Goal: Information Seeking & Learning: Learn about a topic

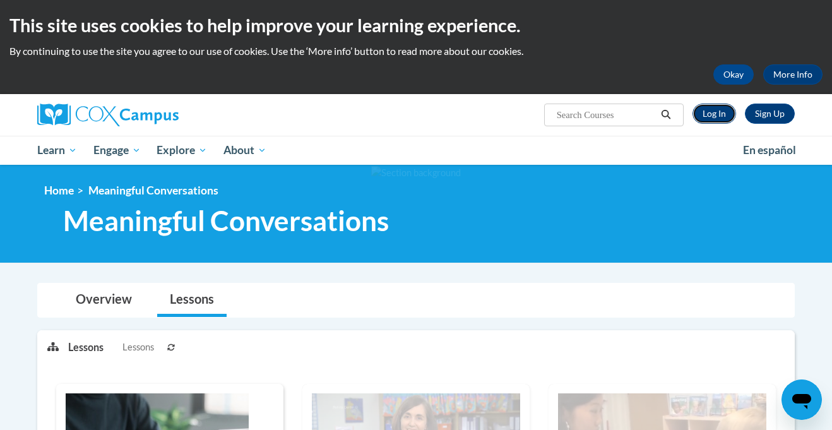
click at [702, 119] on link "Log In" at bounding box center [714, 113] width 44 height 20
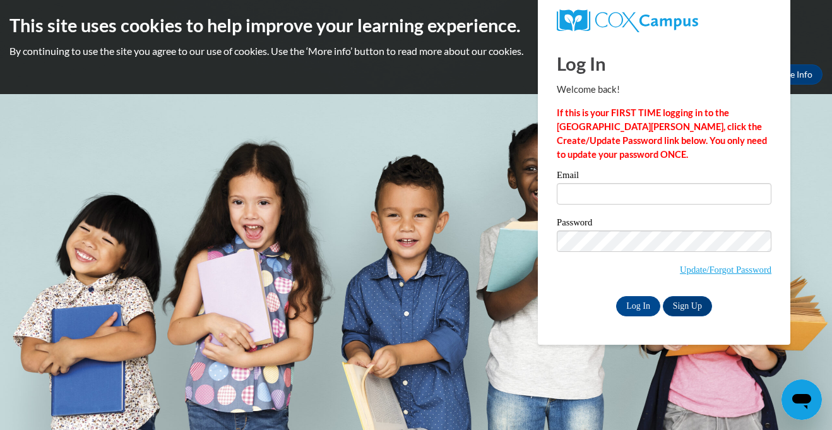
type input "[EMAIL_ADDRESS][DOMAIN_NAME]"
click at [639, 226] on label "Password" at bounding box center [664, 224] width 215 height 13
click at [637, 309] on input "Log In" at bounding box center [638, 306] width 44 height 20
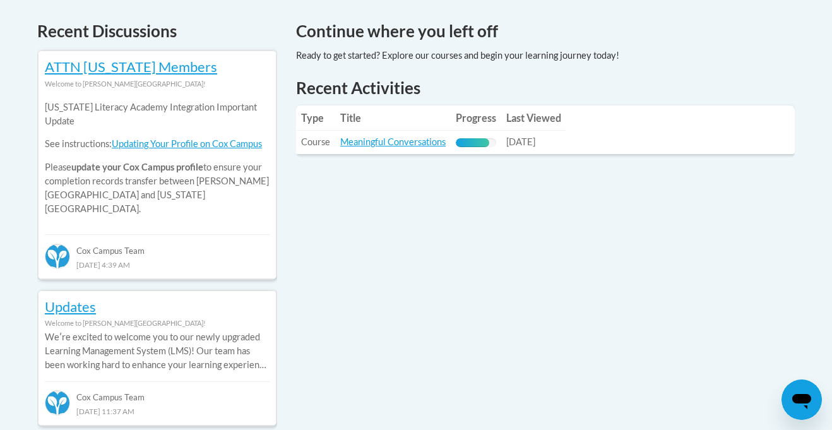
scroll to position [538, 0]
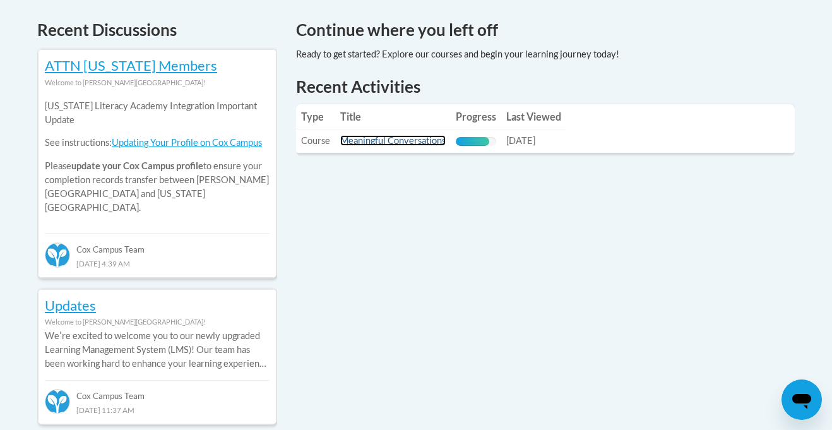
click at [437, 136] on link "Meaningful Conversations" at bounding box center [392, 140] width 105 height 11
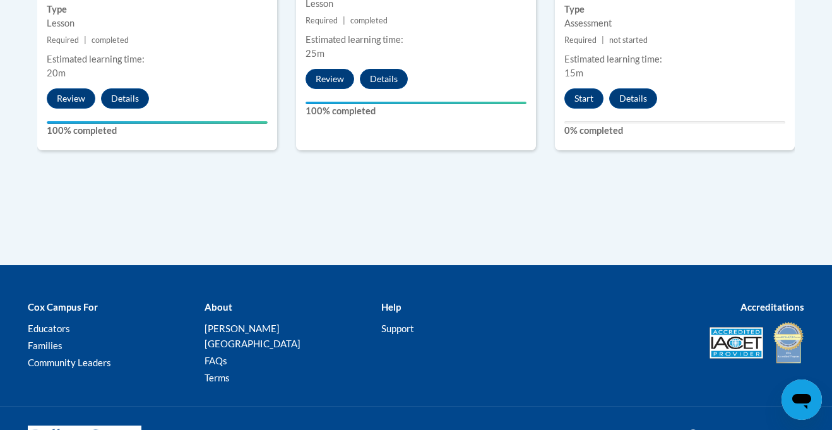
scroll to position [808, 0]
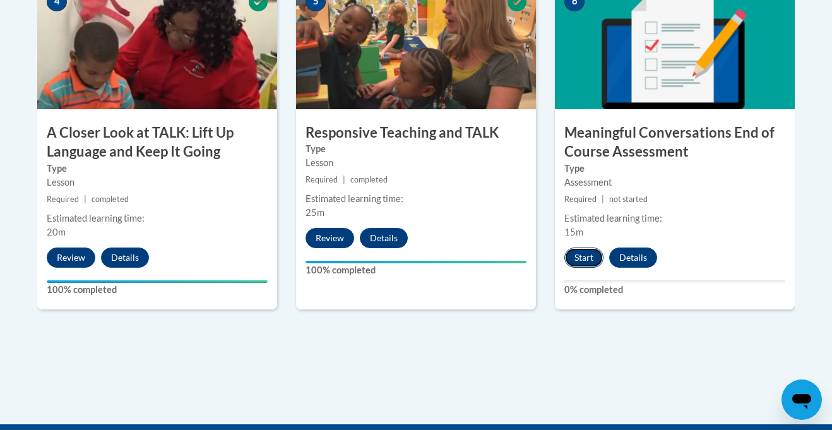
click at [580, 259] on button "Start" at bounding box center [583, 257] width 39 height 20
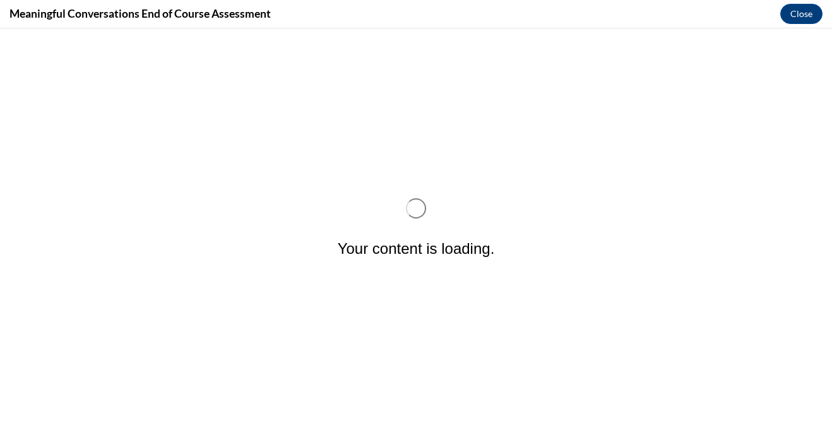
scroll to position [0, 0]
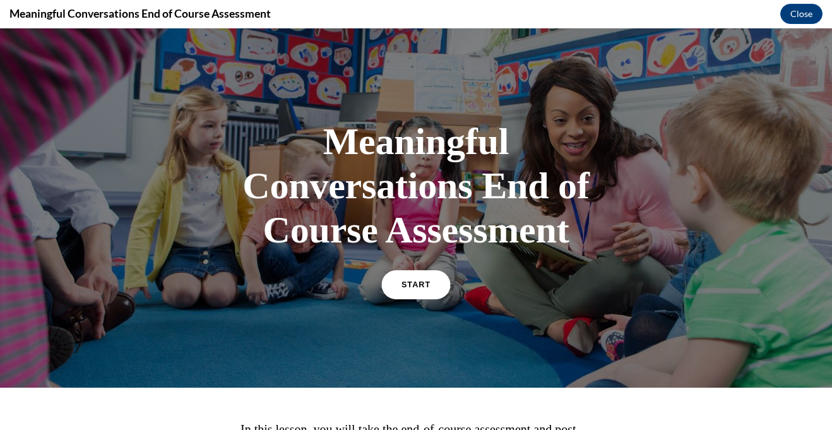
click at [418, 290] on link "START" at bounding box center [415, 284] width 69 height 29
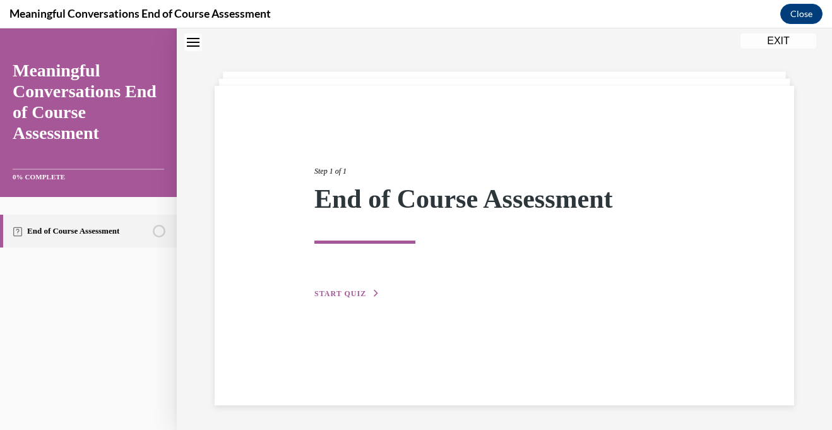
scroll to position [40, 0]
click at [346, 290] on span "START QUIZ" at bounding box center [340, 292] width 52 height 9
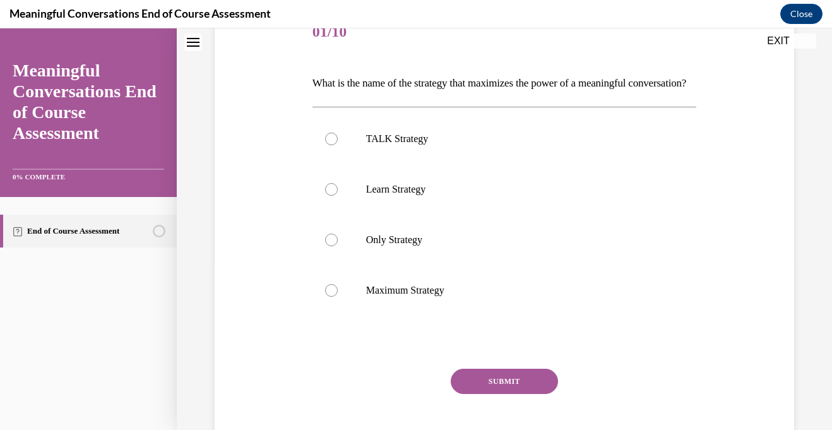
scroll to position [144, 0]
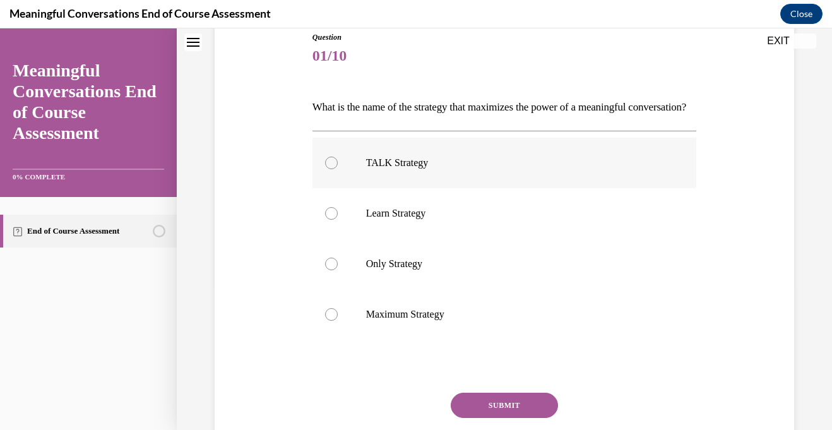
click at [433, 169] on p "TALK Strategy" at bounding box center [515, 162] width 299 height 13
click at [338, 169] on input "TALK Strategy" at bounding box center [331, 162] width 13 height 13
radio input "true"
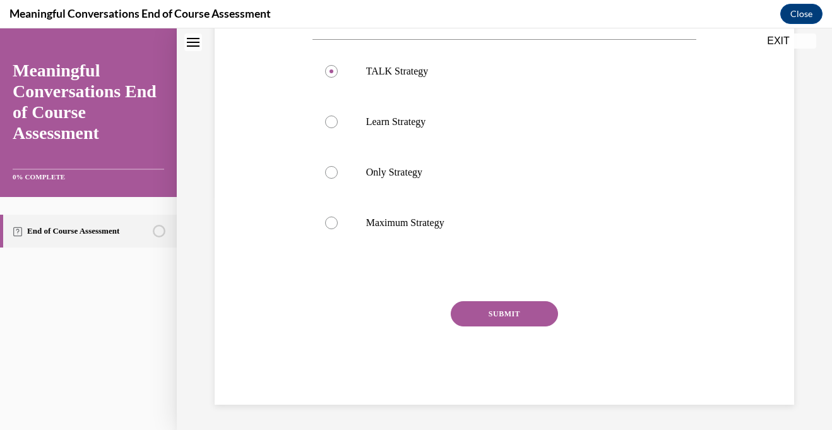
click at [478, 307] on button "SUBMIT" at bounding box center [504, 313] width 107 height 25
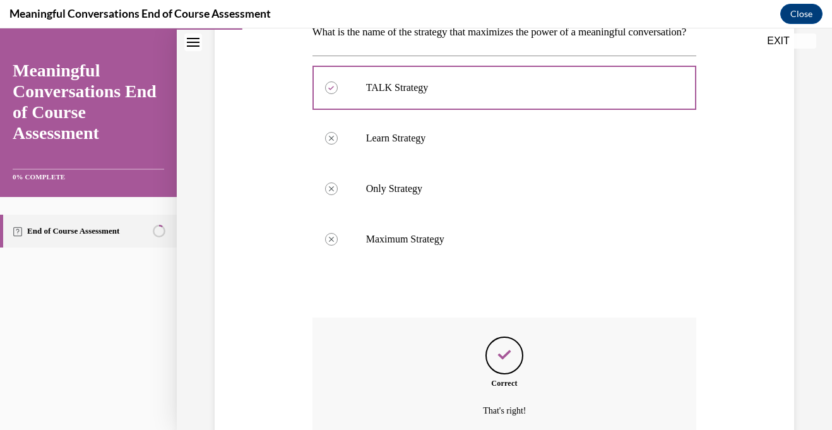
scroll to position [359, 0]
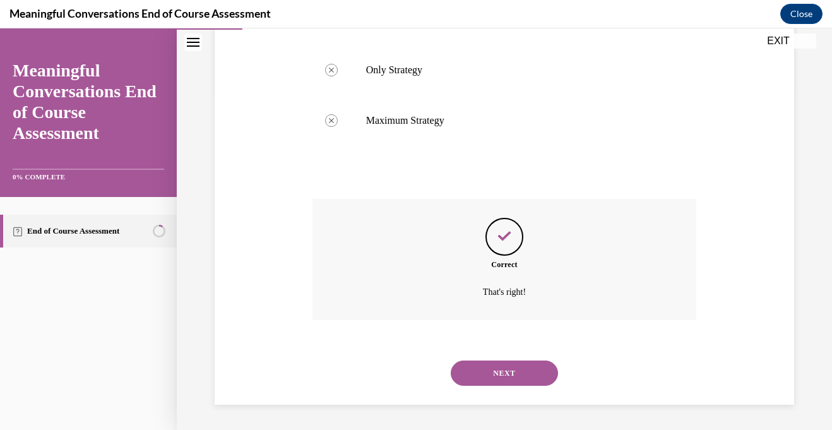
click at [489, 375] on button "NEXT" at bounding box center [504, 372] width 107 height 25
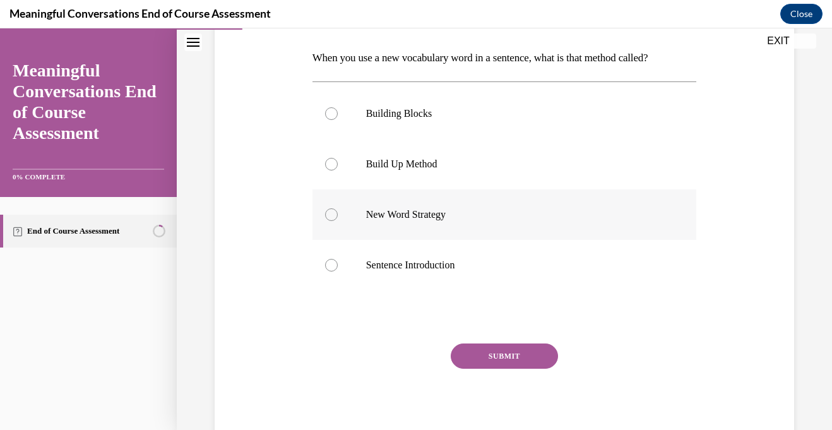
scroll to position [195, 0]
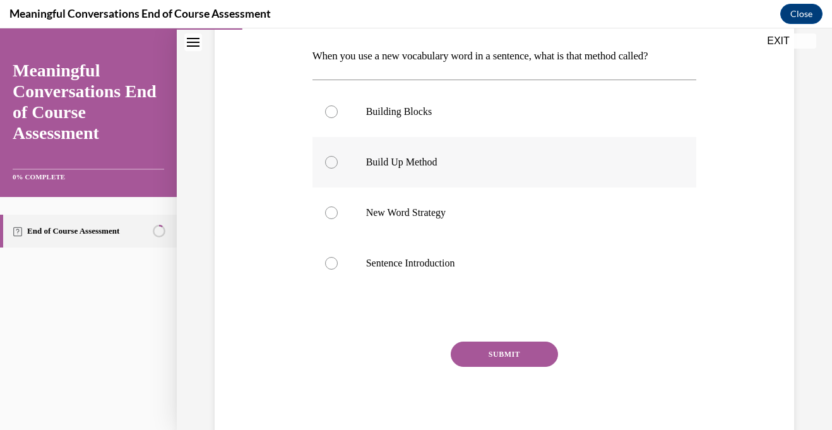
click at [456, 182] on label "Build Up Method" at bounding box center [504, 162] width 384 height 50
click at [338, 168] on input "Build Up Method" at bounding box center [331, 162] width 13 height 13
radio input "true"
click at [451, 221] on label "New Word Strategy" at bounding box center [504, 212] width 384 height 50
click at [338, 219] on input "New Word Strategy" at bounding box center [331, 212] width 13 height 13
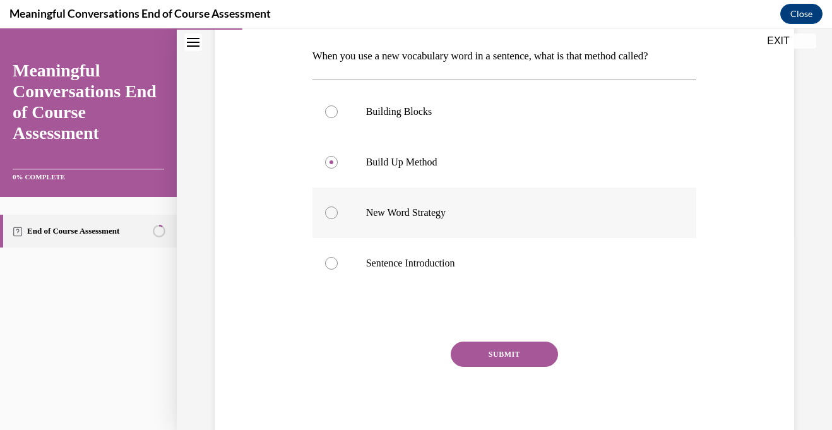
radio input "true"
click at [444, 182] on label "Build Up Method" at bounding box center [504, 162] width 384 height 50
click at [338, 168] on input "Build Up Method" at bounding box center [331, 162] width 13 height 13
radio input "true"
click at [450, 207] on p "New Word Strategy" at bounding box center [515, 212] width 299 height 13
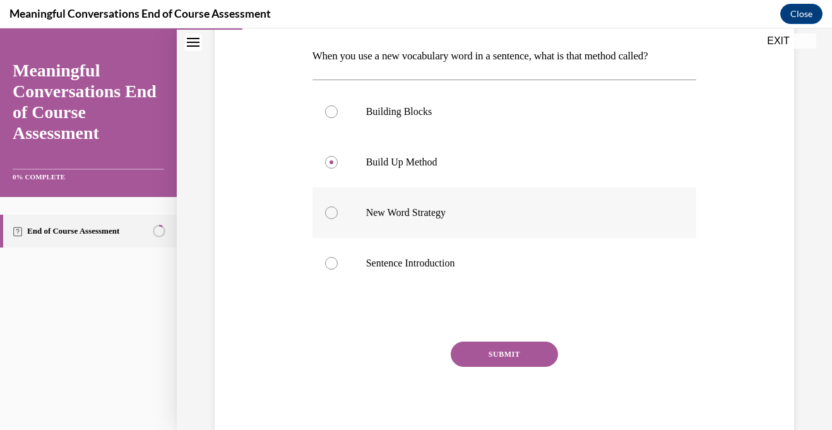
click at [338, 207] on input "New Word Strategy" at bounding box center [331, 212] width 13 height 13
radio input "true"
click at [475, 258] on p "Sentence Introduction" at bounding box center [515, 263] width 299 height 13
click at [338, 258] on input "Sentence Introduction" at bounding box center [331, 263] width 13 height 13
radio input "true"
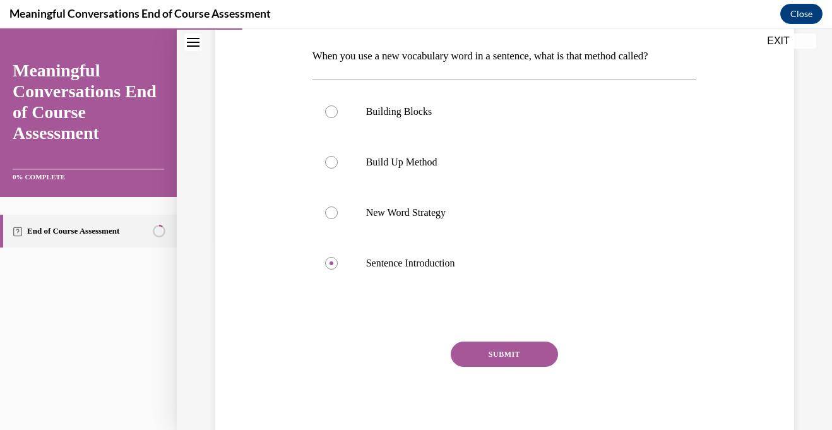
click at [486, 346] on button "SUBMIT" at bounding box center [504, 353] width 107 height 25
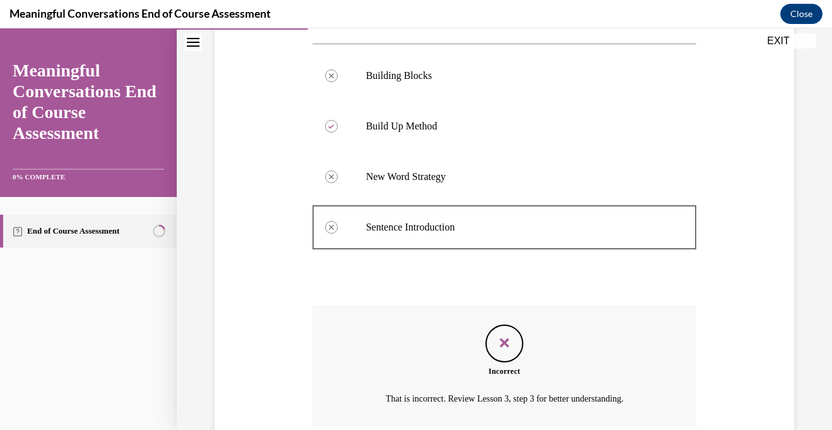
scroll to position [338, 0]
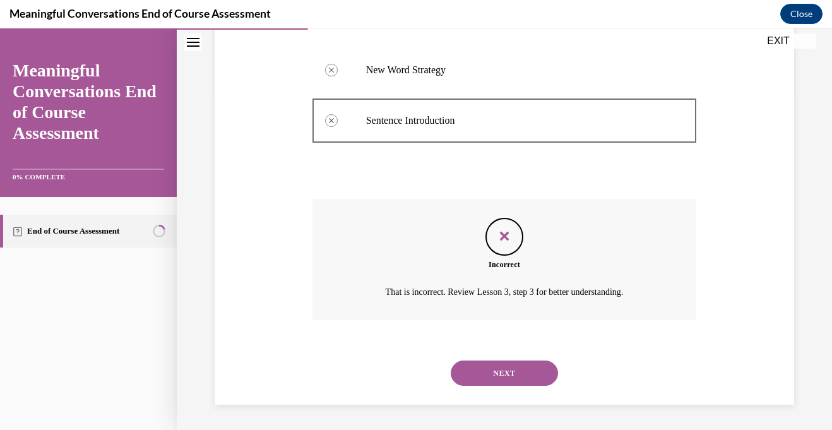
click at [486, 376] on button "NEXT" at bounding box center [504, 372] width 107 height 25
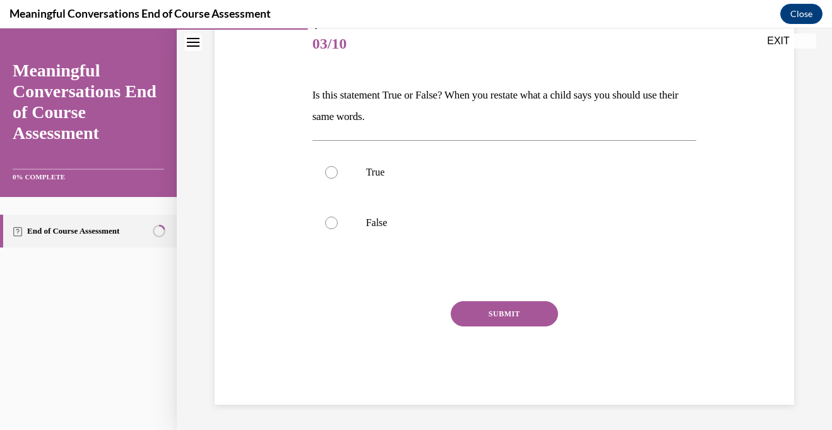
scroll to position [140, 0]
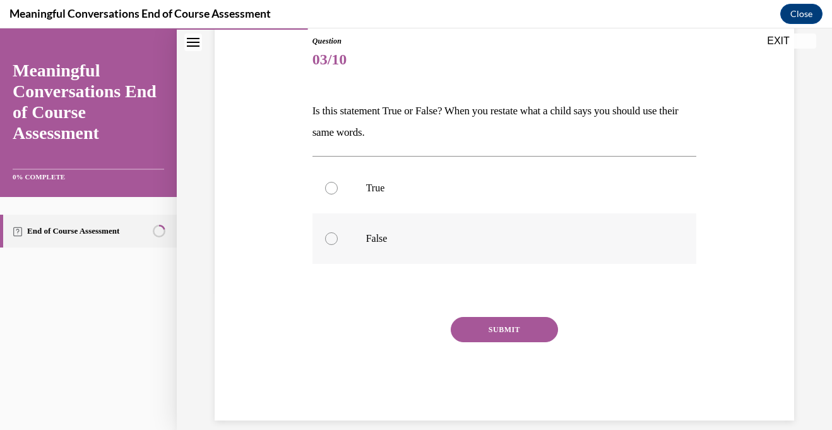
click at [361, 243] on label "False" at bounding box center [504, 238] width 384 height 50
click at [338, 243] on input "False" at bounding box center [331, 238] width 13 height 13
radio input "true"
click at [492, 324] on button "SUBMIT" at bounding box center [504, 329] width 107 height 25
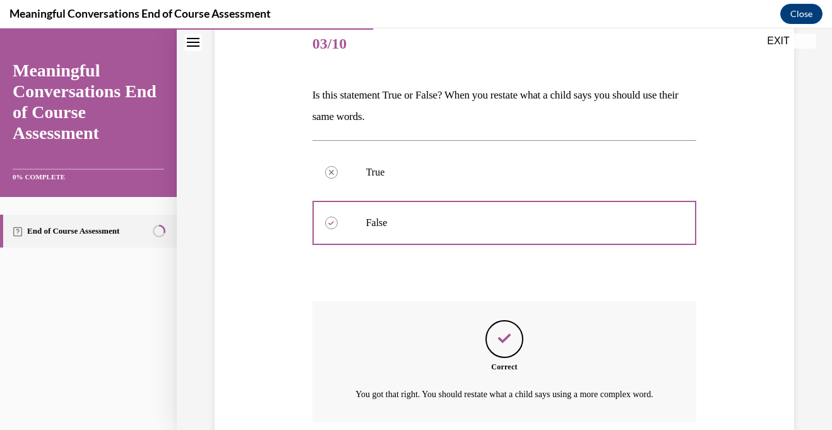
scroll to position [273, 0]
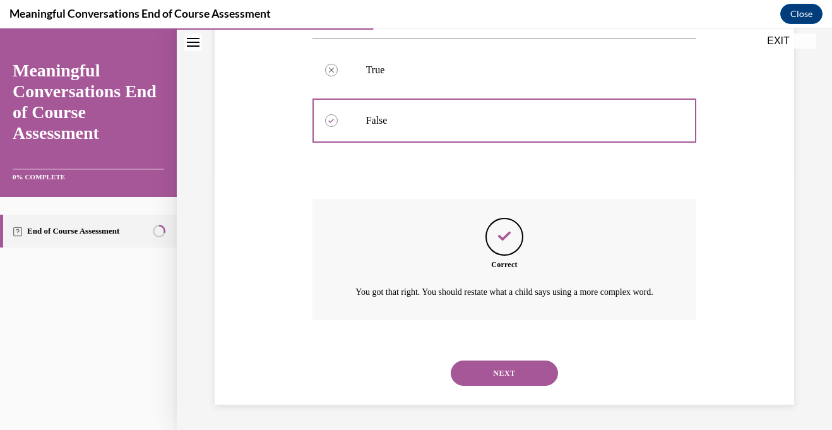
click at [488, 366] on button "NEXT" at bounding box center [504, 372] width 107 height 25
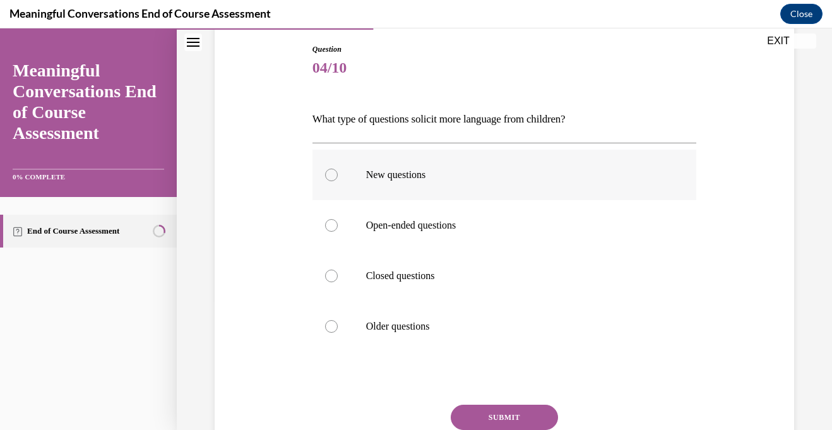
scroll to position [128, 0]
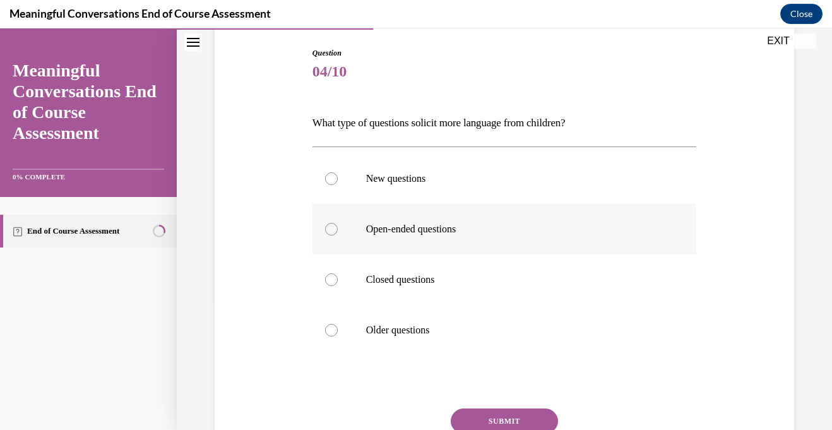
click at [473, 233] on p "Open-ended questions" at bounding box center [515, 229] width 299 height 13
click at [338, 233] on input "Open-ended questions" at bounding box center [331, 229] width 13 height 13
radio input "true"
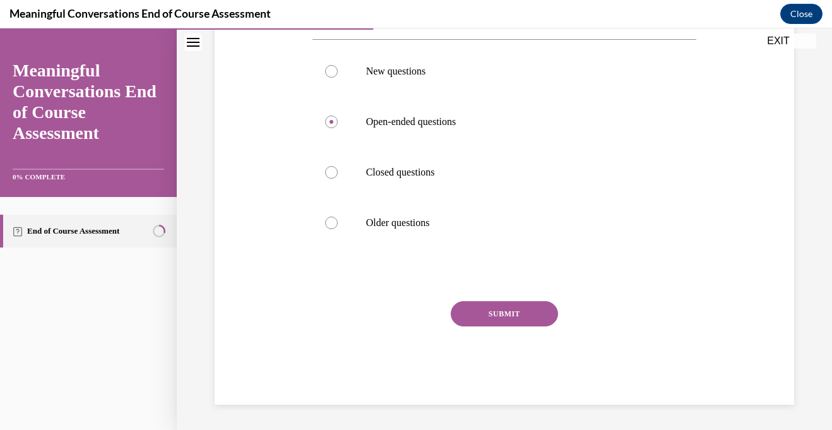
click at [494, 315] on button "SUBMIT" at bounding box center [504, 313] width 107 height 25
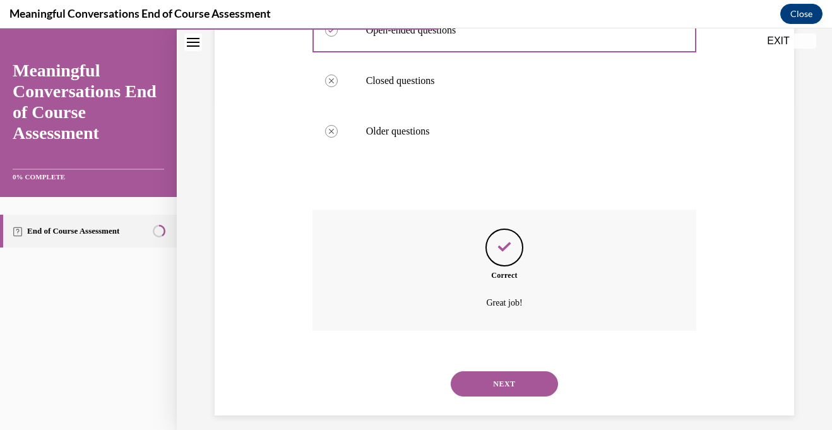
scroll to position [338, 0]
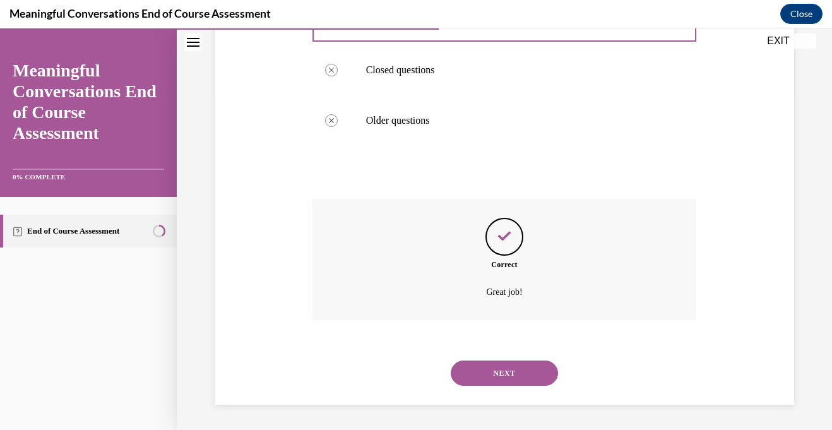
click at [478, 376] on button "NEXT" at bounding box center [504, 372] width 107 height 25
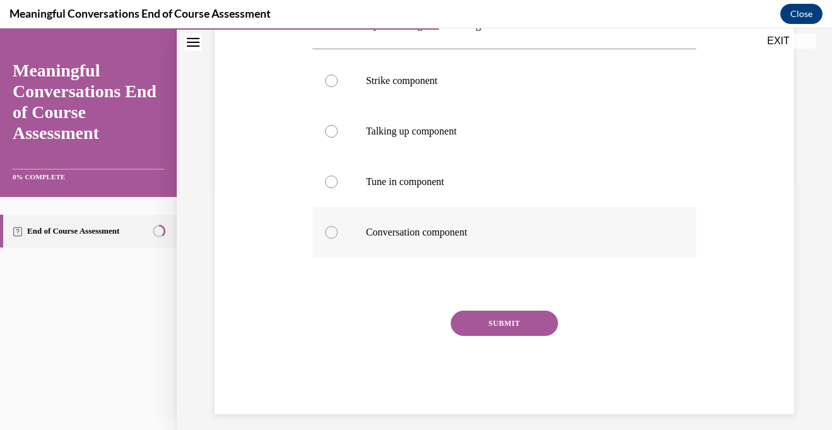
scroll to position [257, 0]
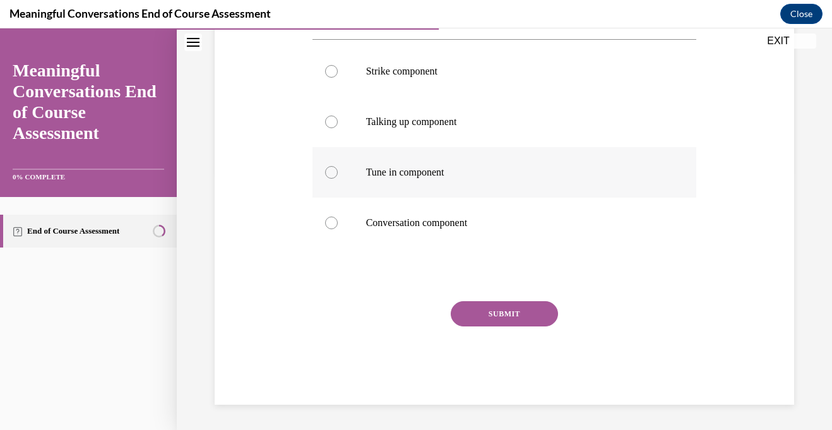
click at [461, 187] on label "Tune in component" at bounding box center [504, 172] width 384 height 50
click at [338, 179] on input "Tune in component" at bounding box center [331, 172] width 13 height 13
radio input "true"
click at [513, 316] on button "SUBMIT" at bounding box center [504, 313] width 107 height 25
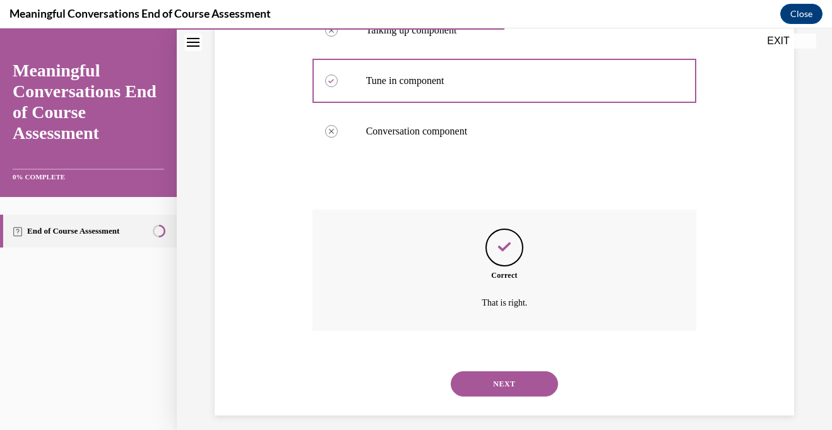
scroll to position [359, 0]
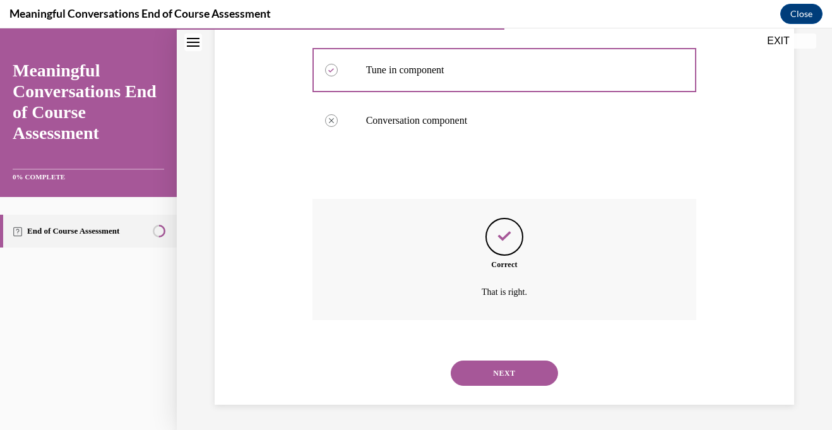
click at [506, 395] on div "NEXT" at bounding box center [504, 373] width 384 height 50
click at [504, 377] on button "NEXT" at bounding box center [504, 372] width 107 height 25
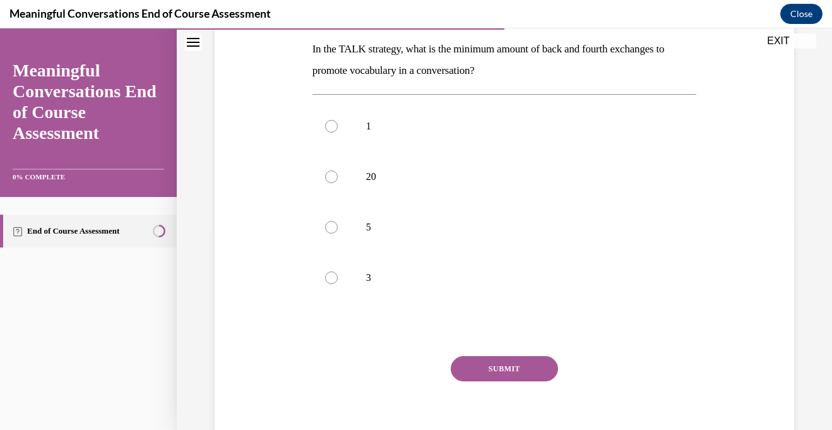
scroll to position [204, 0]
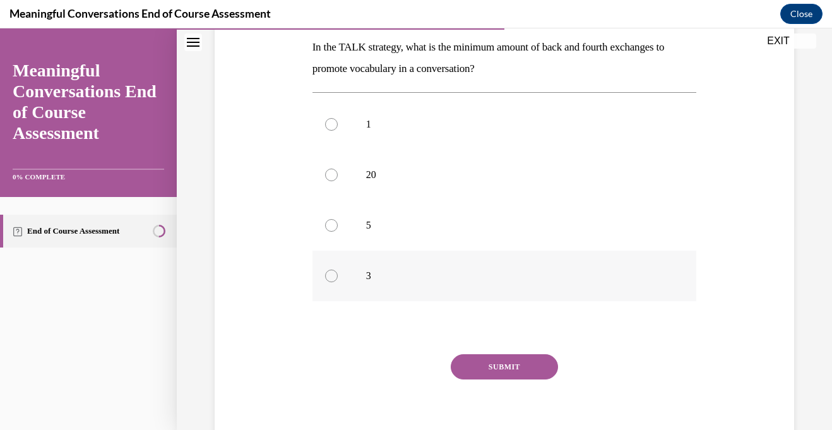
click at [485, 297] on label "3" at bounding box center [504, 276] width 384 height 50
click at [338, 282] on input "3" at bounding box center [331, 275] width 13 height 13
radio input "true"
click at [509, 359] on button "SUBMIT" at bounding box center [504, 366] width 107 height 25
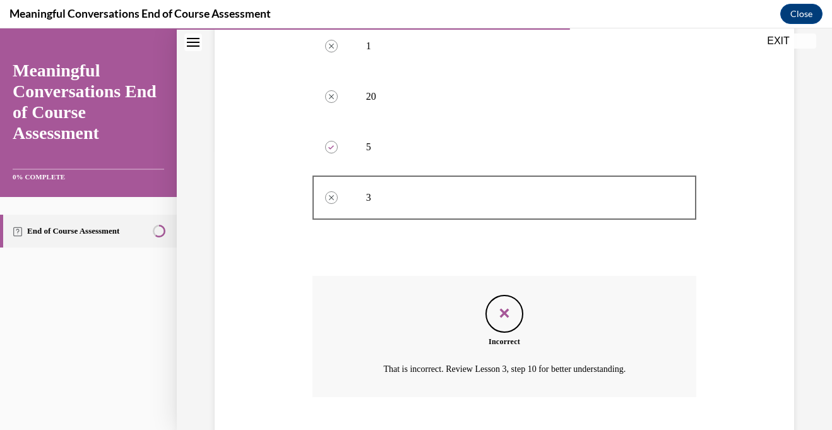
scroll to position [359, 0]
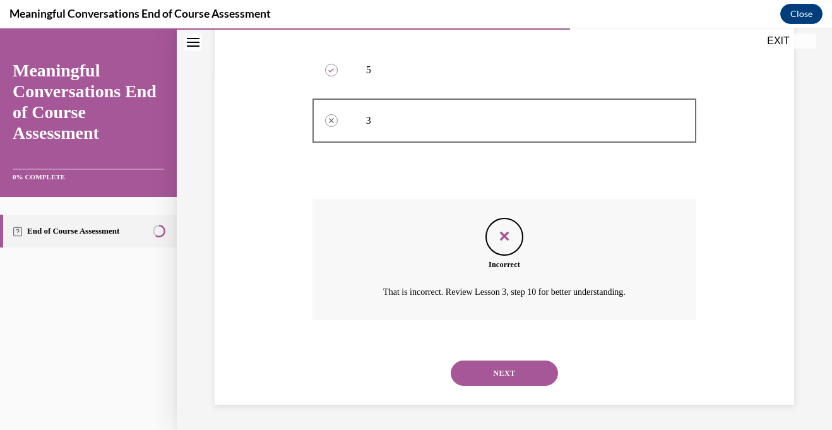
click at [509, 359] on div "NEXT" at bounding box center [504, 373] width 384 height 50
click at [510, 365] on button "NEXT" at bounding box center [504, 372] width 107 height 25
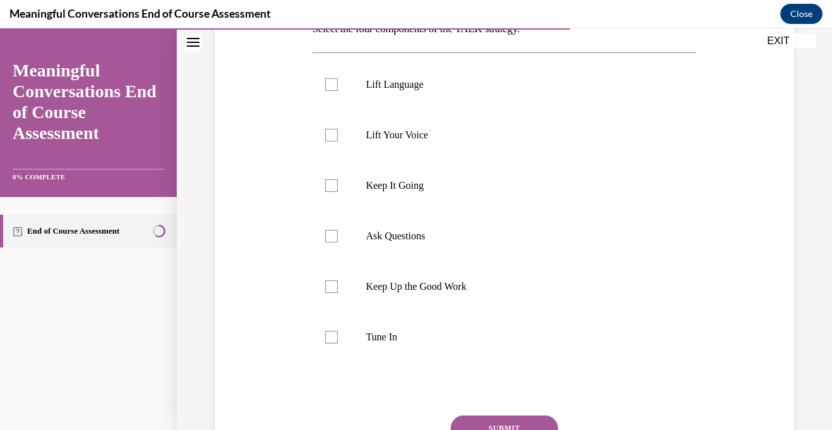
scroll to position [227, 0]
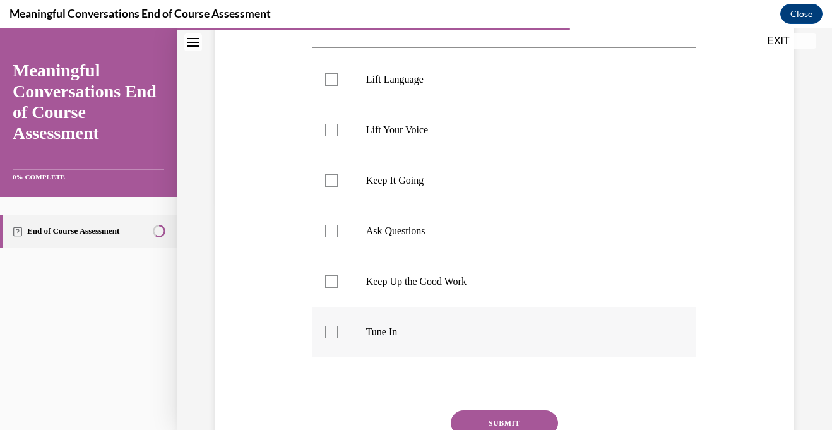
click at [472, 344] on label "Tune In" at bounding box center [504, 332] width 384 height 50
click at [338, 338] on input "Tune In" at bounding box center [331, 332] width 13 height 13
checkbox input "true"
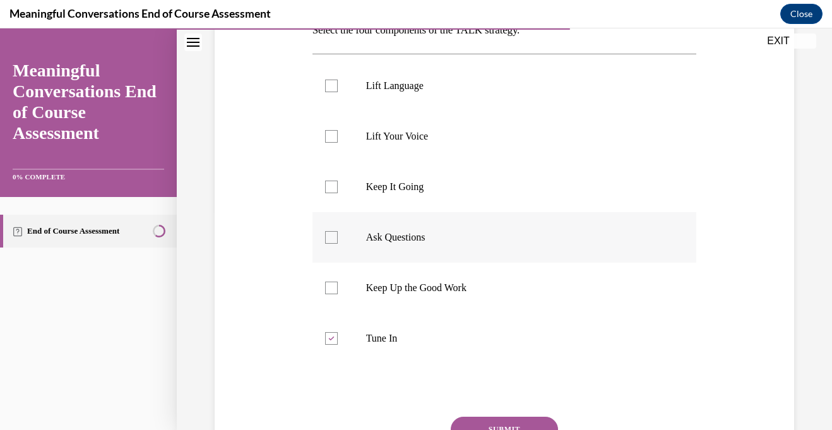
click at [445, 236] on p "Ask Questions" at bounding box center [515, 237] width 299 height 13
click at [338, 236] on input "Ask Questions" at bounding box center [331, 237] width 13 height 13
checkbox input "true"
click at [390, 81] on p "Lift Language" at bounding box center [515, 86] width 299 height 13
click at [338, 81] on input "Lift Language" at bounding box center [331, 86] width 13 height 13
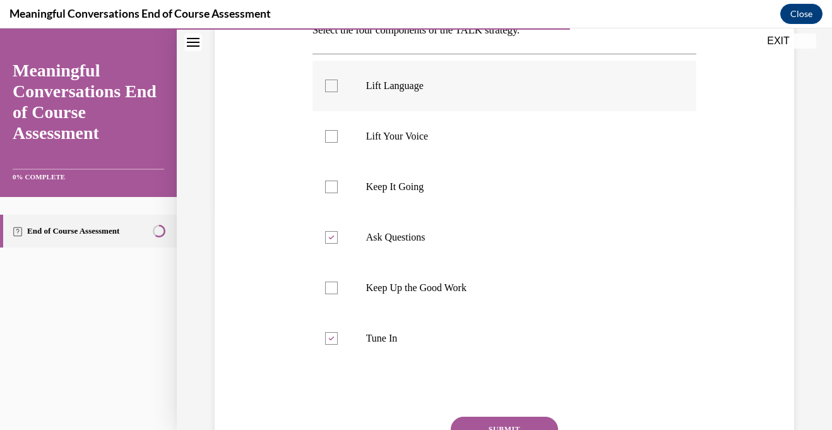
checkbox input "true"
click at [387, 179] on label "Keep It Going" at bounding box center [504, 187] width 384 height 50
click at [338, 180] on input "Keep It Going" at bounding box center [331, 186] width 13 height 13
checkbox input "true"
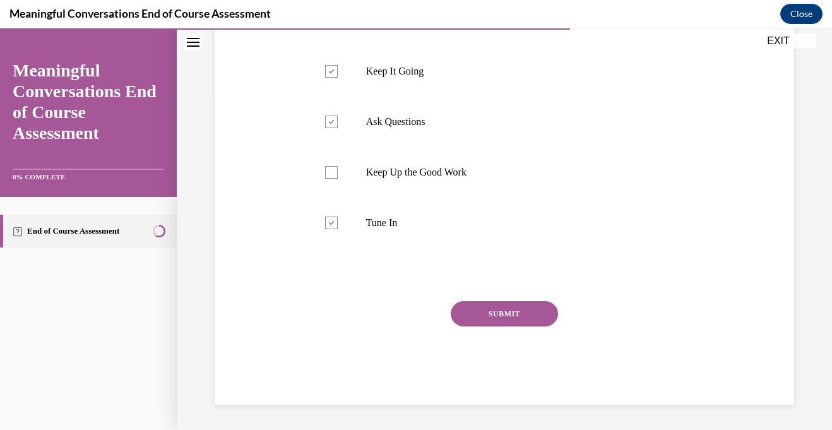
click at [474, 299] on div "Question 07/10 Select the four components of the TALK strategy. Lift Language L…" at bounding box center [504, 121] width 384 height 565
click at [478, 311] on button "SUBMIT" at bounding box center [504, 313] width 107 height 25
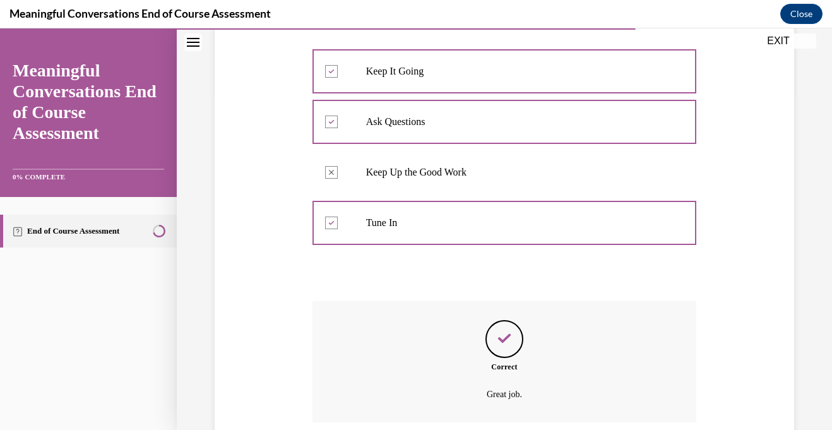
scroll to position [439, 0]
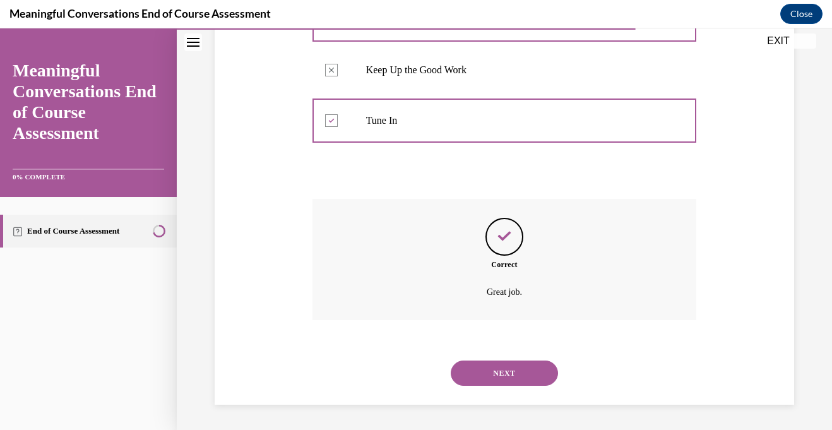
click at [502, 372] on button "NEXT" at bounding box center [504, 372] width 107 height 25
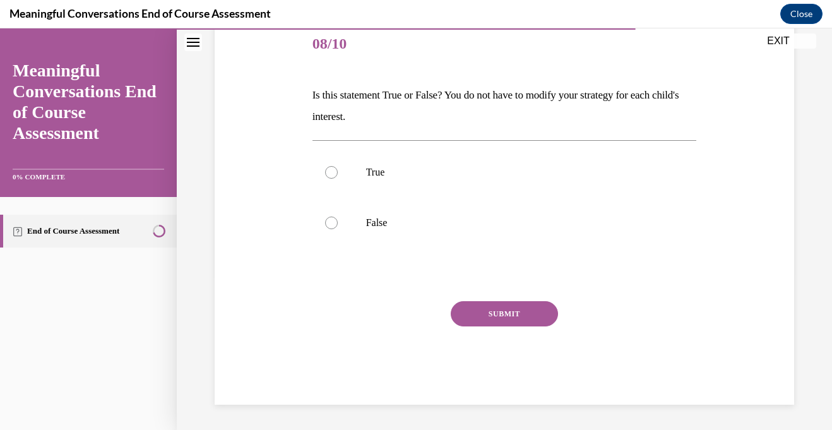
scroll to position [140, 0]
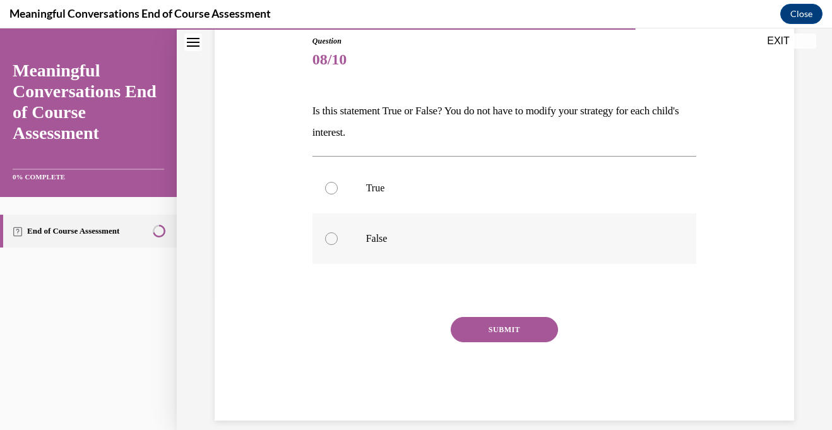
click at [367, 243] on p "False" at bounding box center [515, 238] width 299 height 13
click at [338, 243] on input "False" at bounding box center [331, 238] width 13 height 13
radio input "true"
click at [504, 322] on button "SUBMIT" at bounding box center [504, 329] width 107 height 25
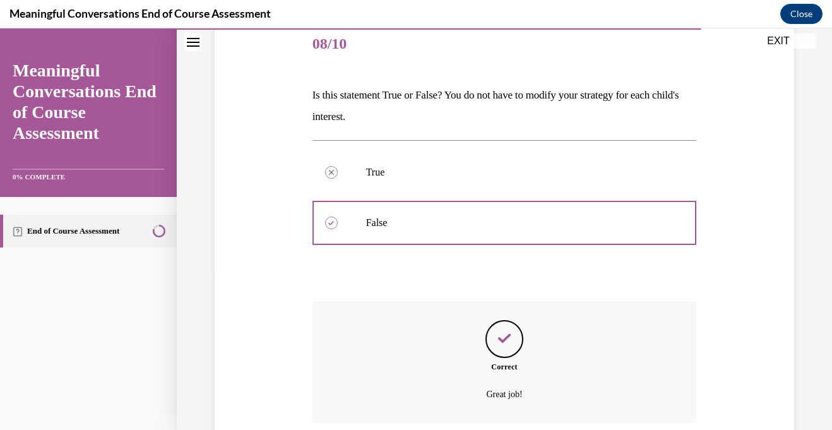
scroll to position [258, 0]
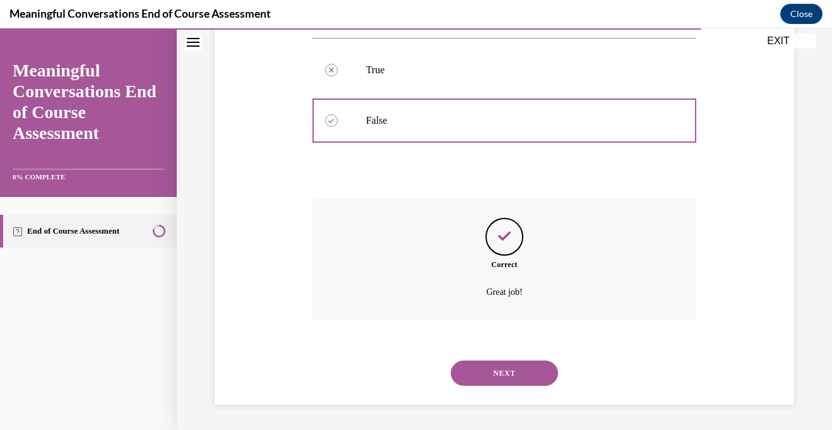
click at [492, 367] on button "NEXT" at bounding box center [504, 372] width 107 height 25
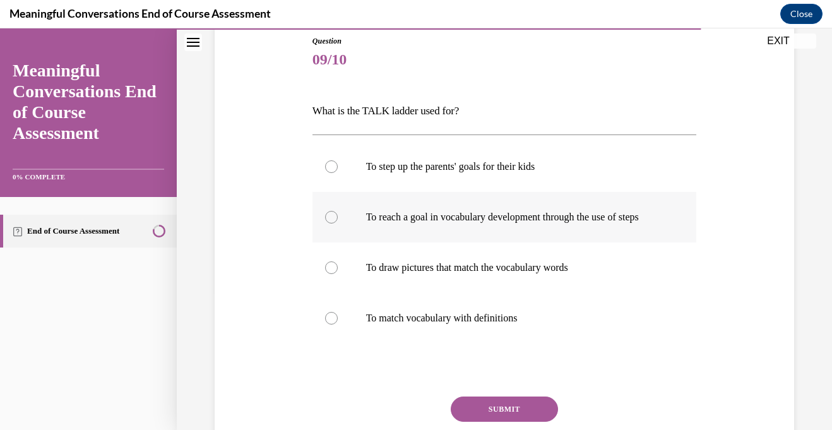
scroll to position [145, 0]
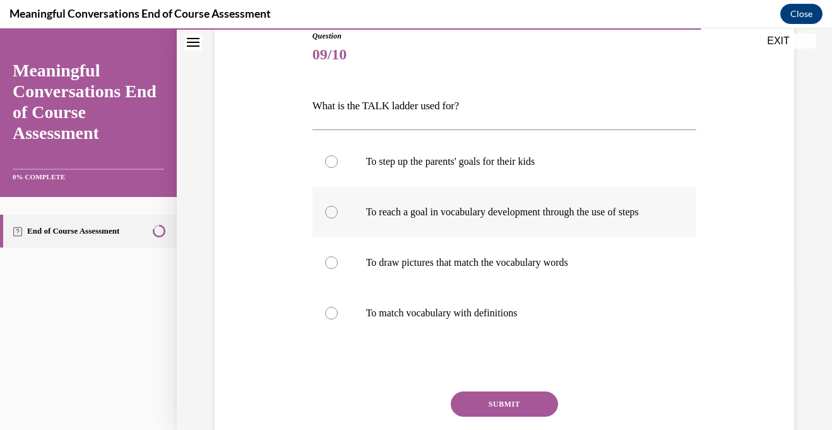
click at [571, 225] on label "To reach a goal in vocabulary development through the use of steps" at bounding box center [504, 212] width 384 height 50
click at [338, 218] on input "To reach a goal in vocabulary development through the use of steps" at bounding box center [331, 212] width 13 height 13
radio input "true"
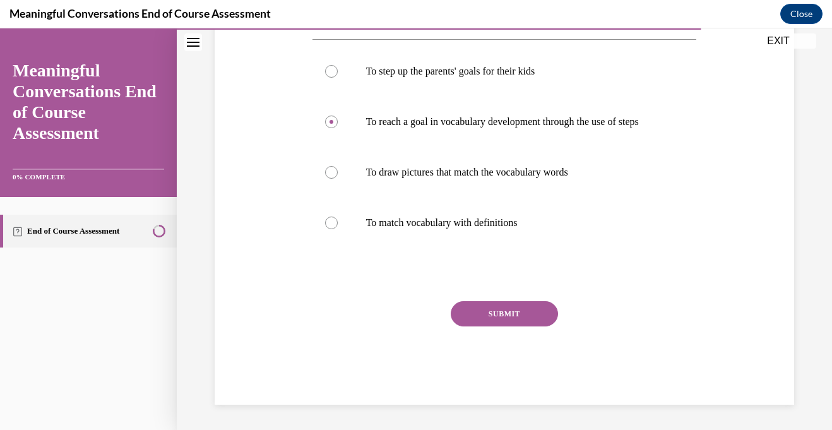
click at [488, 322] on button "SUBMIT" at bounding box center [504, 313] width 107 height 25
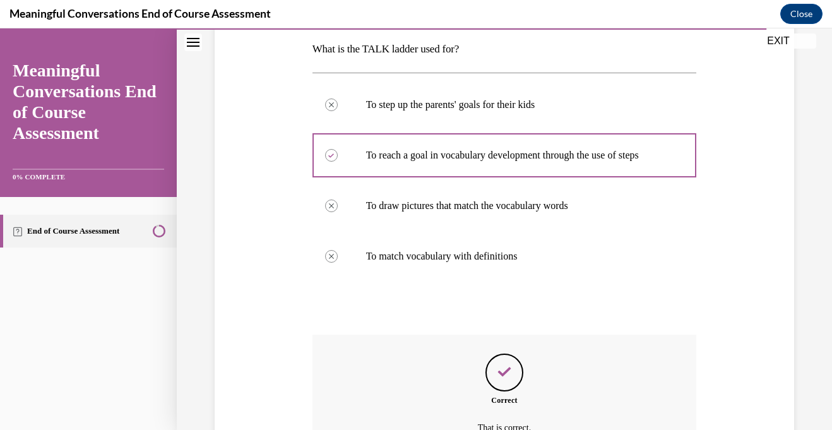
click at [488, 322] on div "Question 09/10 What is the TALK ladder used for? To step up the parents' goals …" at bounding box center [504, 256] width 384 height 567
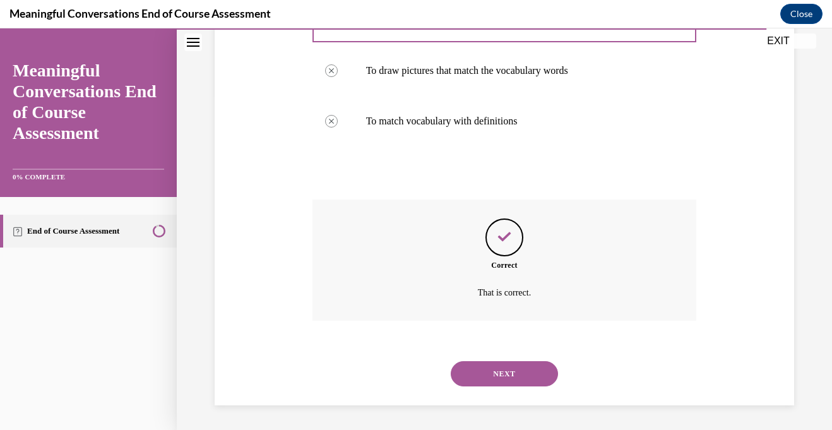
scroll to position [338, 0]
click at [487, 374] on button "NEXT" at bounding box center [504, 372] width 107 height 25
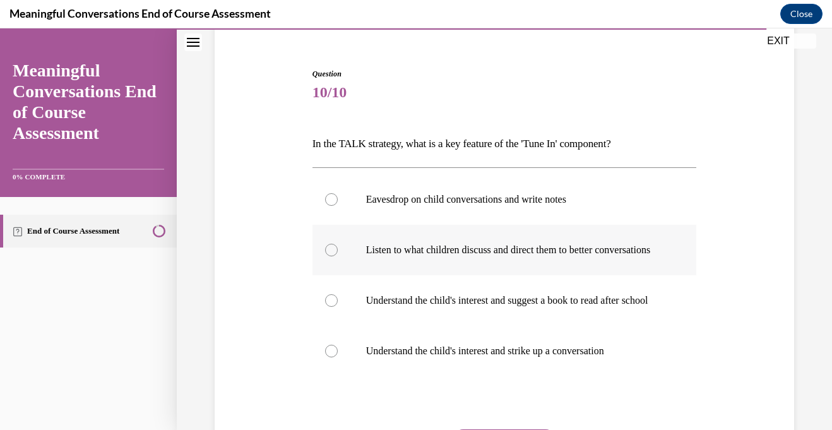
scroll to position [110, 0]
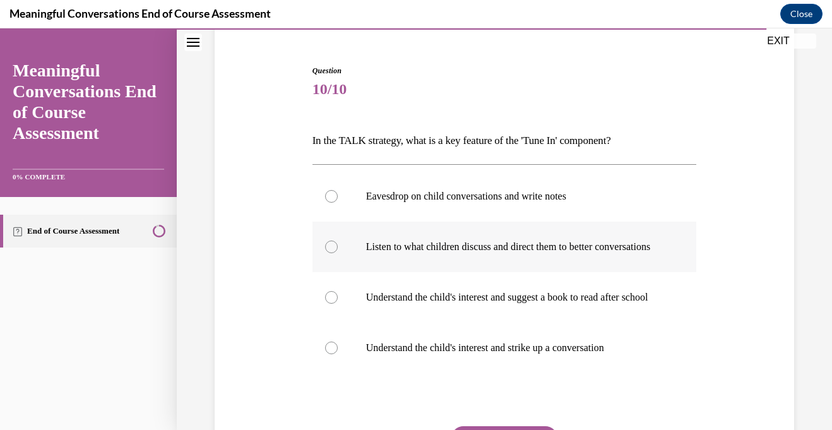
click at [545, 271] on label "Listen to what children discuss and direct them to better conversations" at bounding box center [504, 246] width 384 height 50
click at [338, 253] on input "Listen to what children discuss and direct them to better conversations" at bounding box center [331, 246] width 13 height 13
radio input "true"
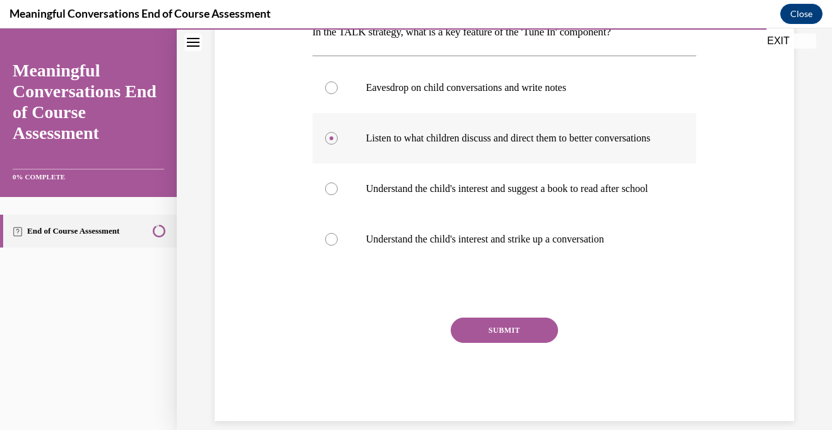
scroll to position [227, 0]
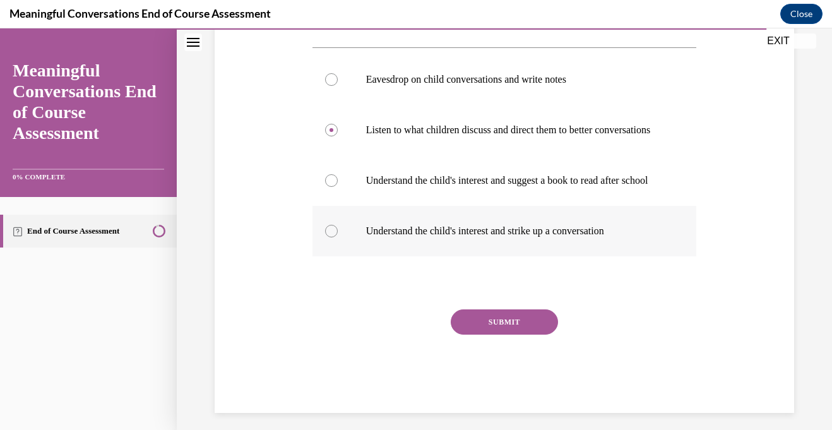
click at [534, 256] on label "Understand the child's interest and strike up a conversation" at bounding box center [504, 231] width 384 height 50
click at [338, 237] on input "Understand the child's interest and strike up a conversation" at bounding box center [331, 231] width 13 height 13
radio input "true"
click at [512, 334] on button "SUBMIT" at bounding box center [504, 321] width 107 height 25
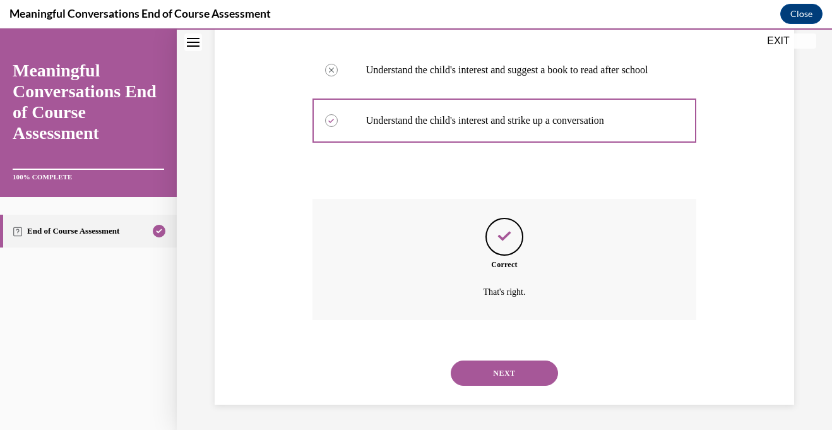
scroll to position [363, 0]
click at [510, 369] on button "NEXT" at bounding box center [504, 372] width 107 height 25
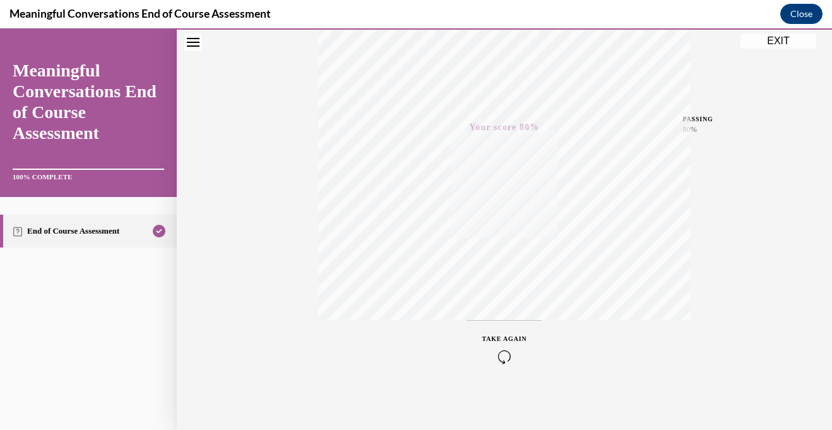
scroll to position [245, 0]
click at [506, 357] on icon "button" at bounding box center [504, 353] width 45 height 14
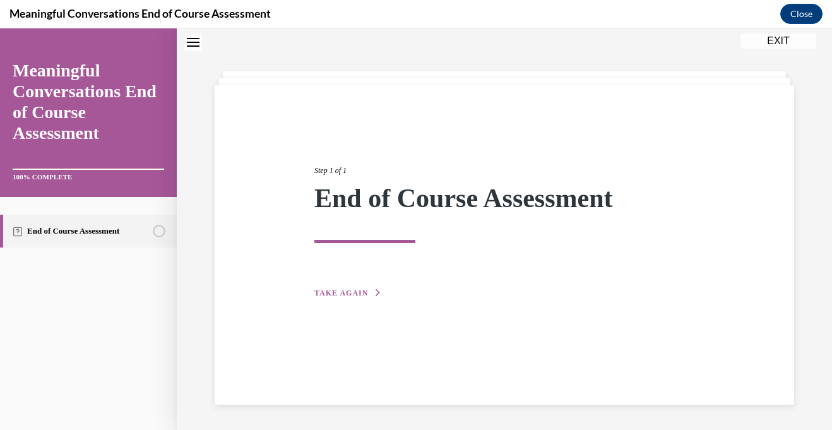
click at [365, 293] on span "TAKE AGAIN" at bounding box center [341, 292] width 54 height 9
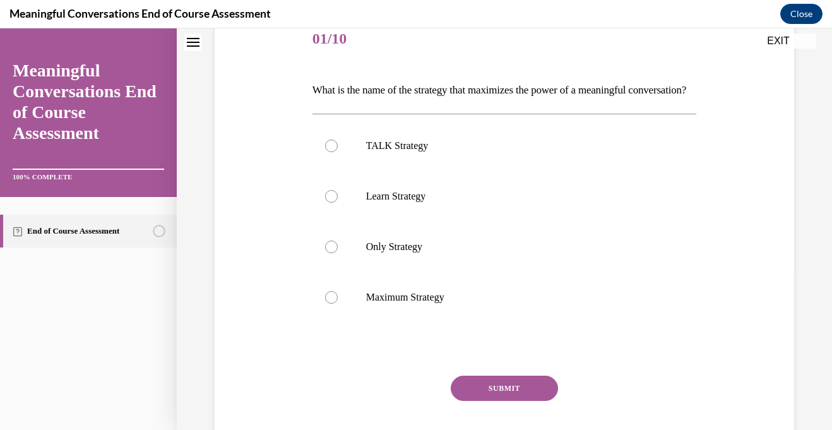
scroll to position [162, 0]
click at [384, 151] on p "TALK Strategy" at bounding box center [515, 144] width 299 height 13
click at [338, 151] on input "TALK Strategy" at bounding box center [331, 144] width 13 height 13
radio input "true"
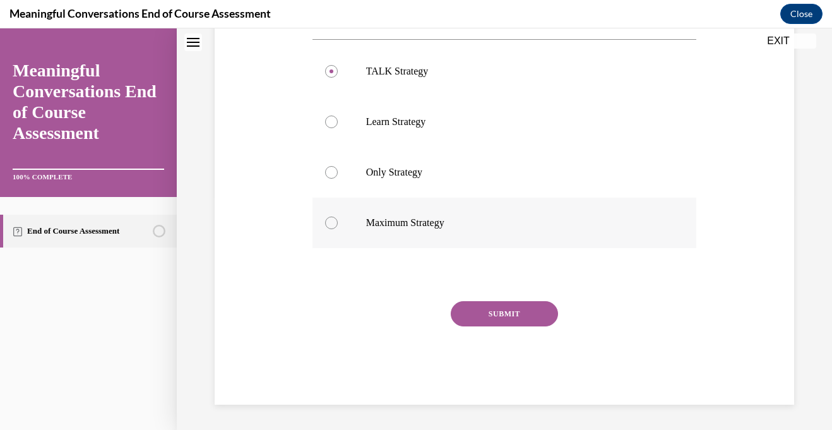
scroll to position [256, 0]
click at [530, 319] on button "SUBMIT" at bounding box center [504, 313] width 107 height 25
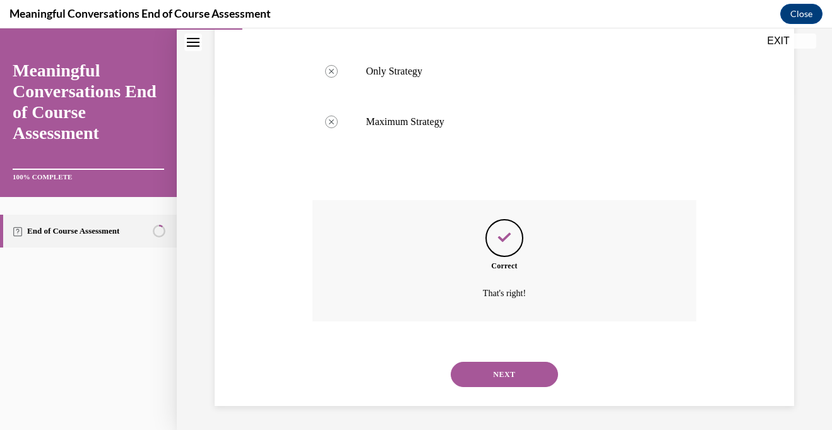
scroll to position [359, 0]
click at [492, 374] on button "NEXT" at bounding box center [504, 372] width 107 height 25
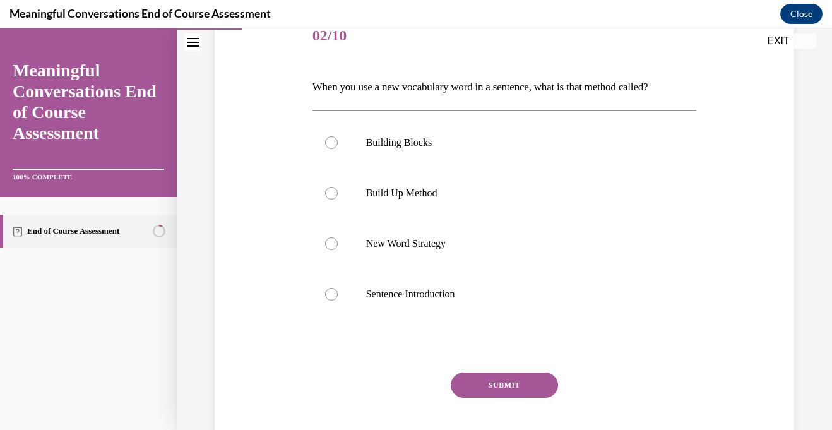
scroll to position [166, 0]
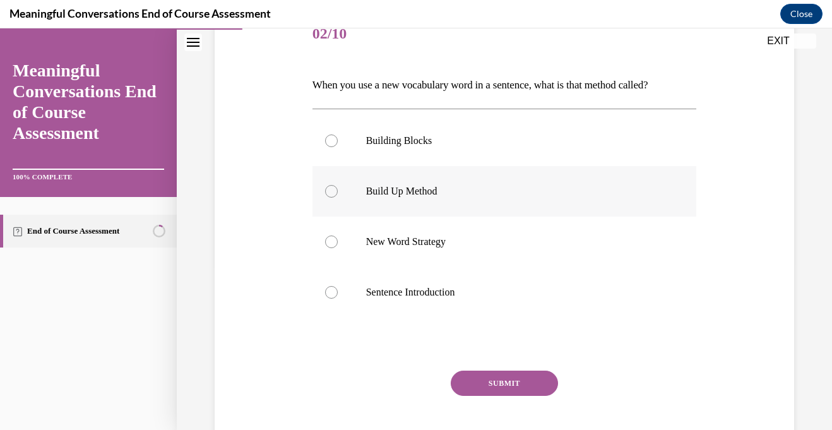
click at [451, 198] on label "Build Up Method" at bounding box center [504, 191] width 384 height 50
click at [338, 198] on input "Build Up Method" at bounding box center [331, 191] width 13 height 13
radio input "true"
click at [495, 381] on button "SUBMIT" at bounding box center [504, 382] width 107 height 25
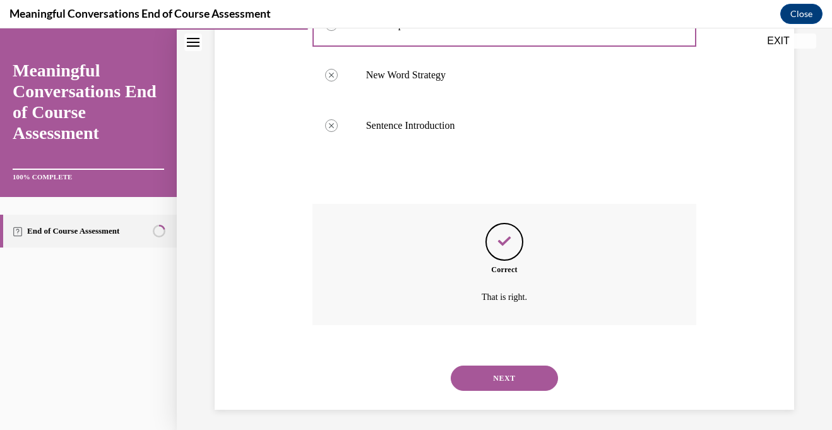
scroll to position [338, 0]
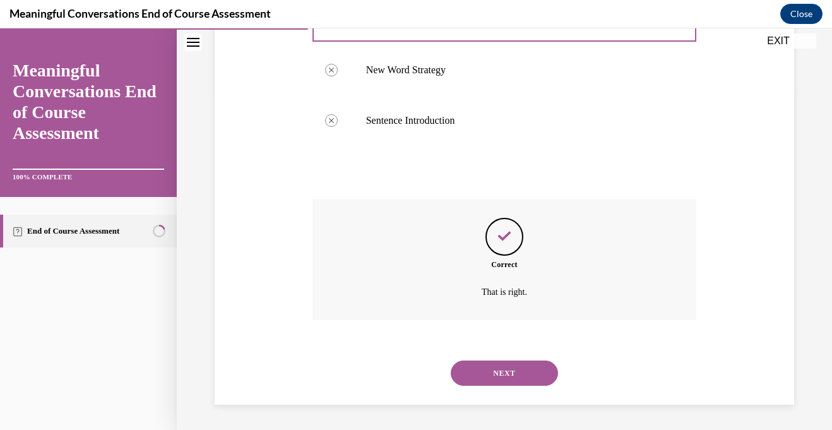
click at [492, 380] on button "NEXT" at bounding box center [504, 372] width 107 height 25
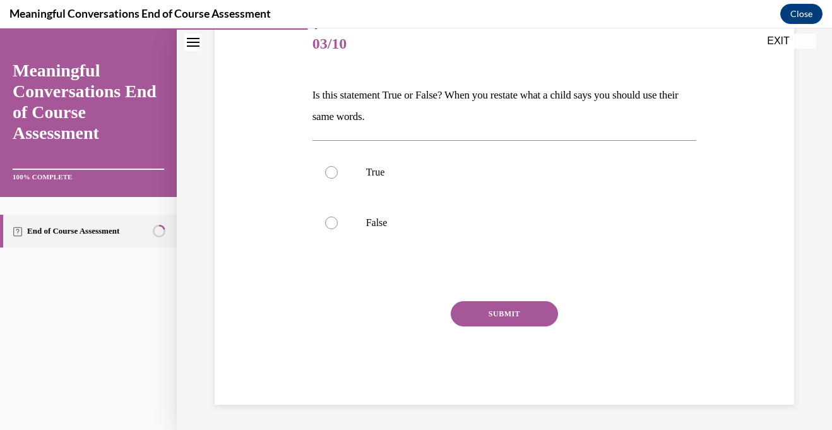
scroll to position [140, 0]
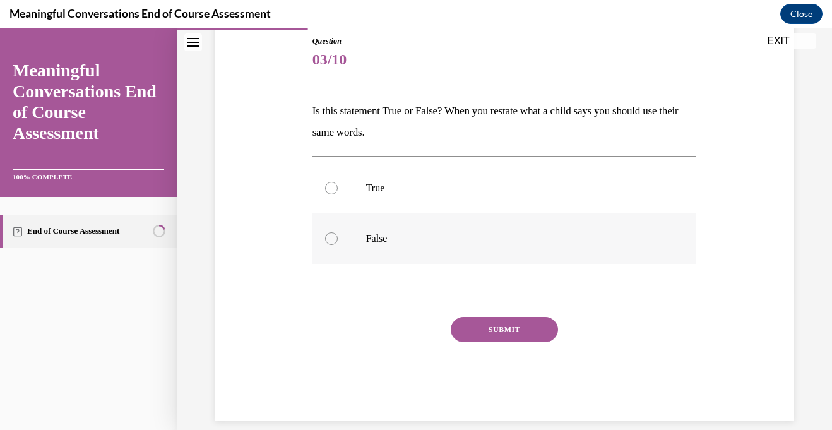
click at [374, 240] on p "False" at bounding box center [515, 238] width 299 height 13
click at [338, 240] on input "False" at bounding box center [331, 238] width 13 height 13
radio input "true"
click at [499, 326] on button "SUBMIT" at bounding box center [504, 329] width 107 height 25
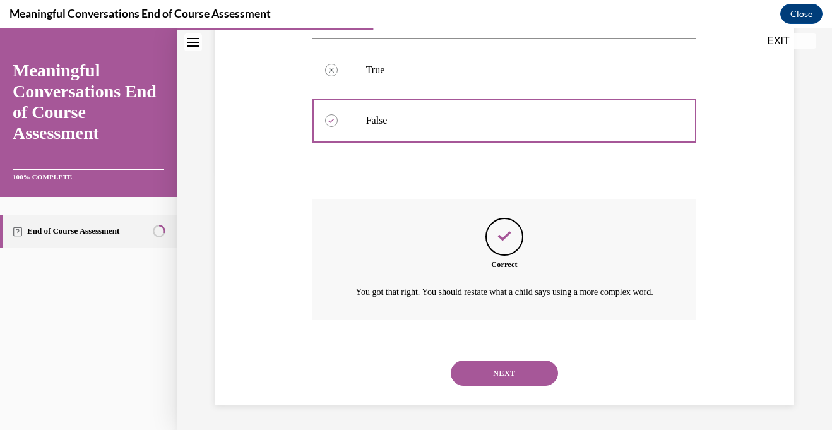
scroll to position [273, 0]
click at [477, 367] on button "NEXT" at bounding box center [504, 372] width 107 height 25
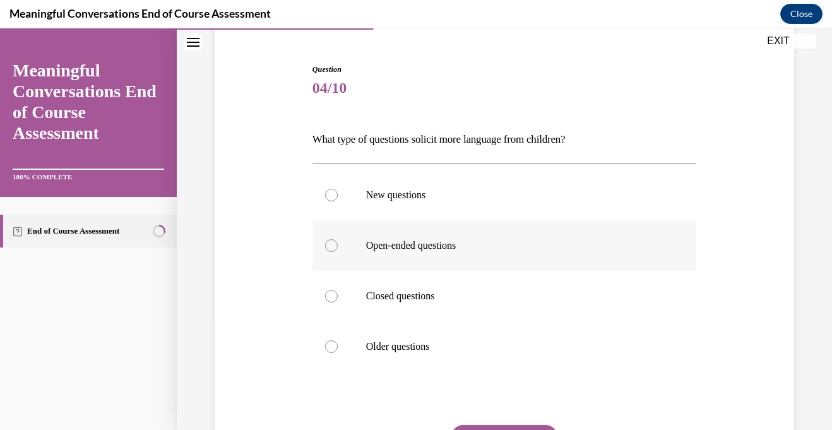
scroll to position [117, 0]
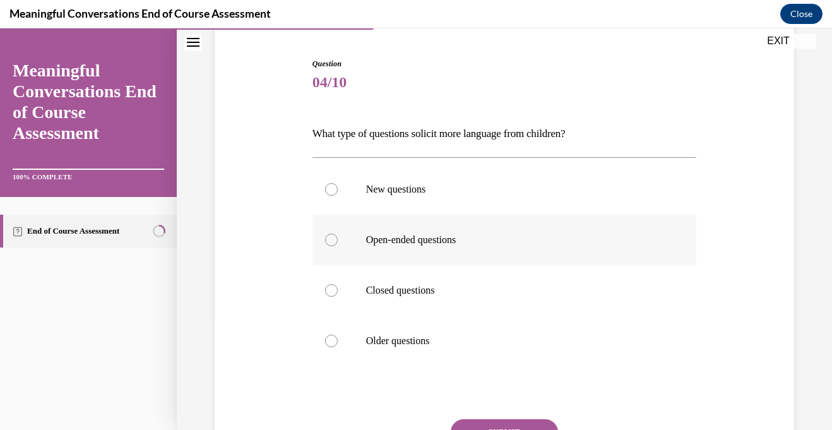
click at [485, 242] on p "Open-ended questions" at bounding box center [515, 239] width 299 height 13
click at [338, 242] on input "Open-ended questions" at bounding box center [331, 239] width 13 height 13
radio input "true"
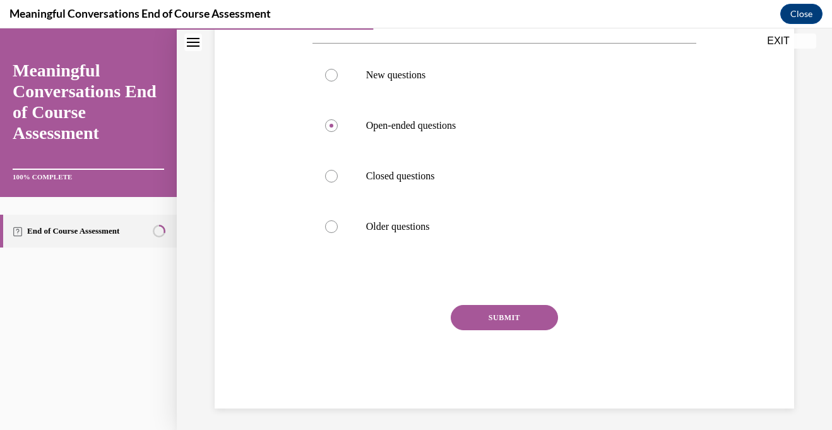
click at [490, 316] on button "SUBMIT" at bounding box center [504, 317] width 107 height 25
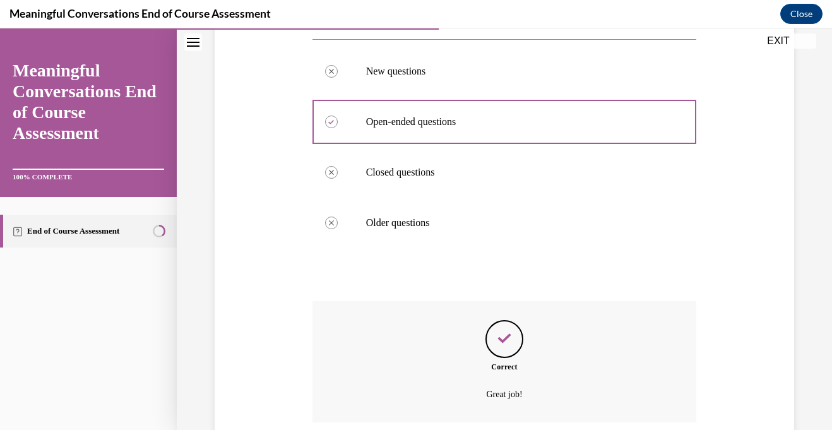
scroll to position [338, 0]
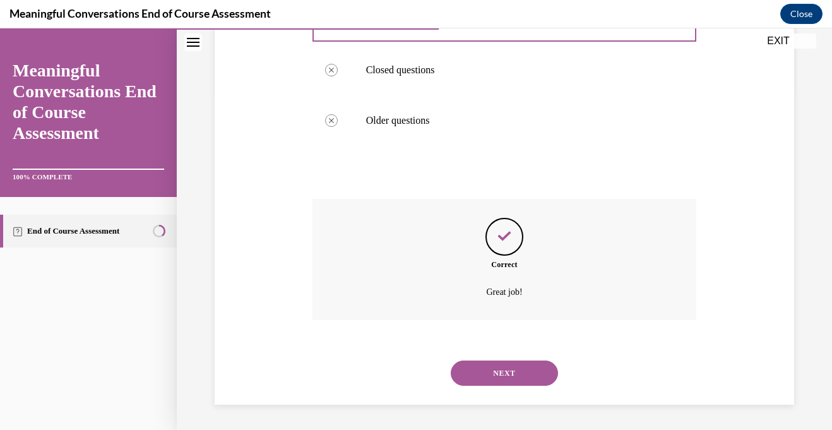
click at [471, 380] on button "NEXT" at bounding box center [504, 372] width 107 height 25
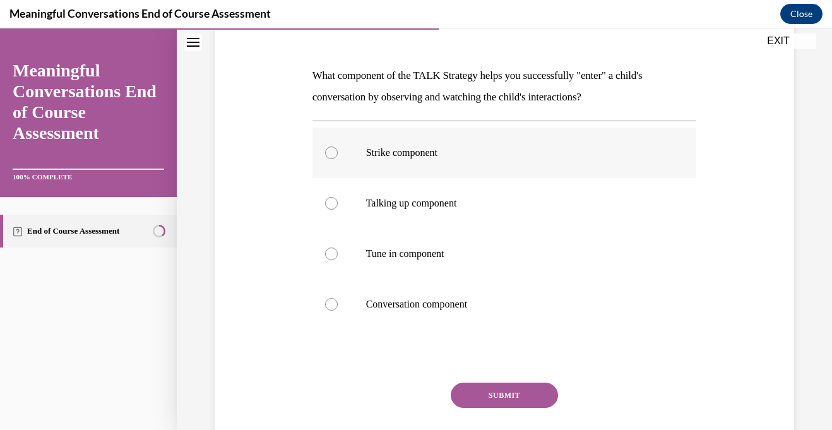
scroll to position [182, 0]
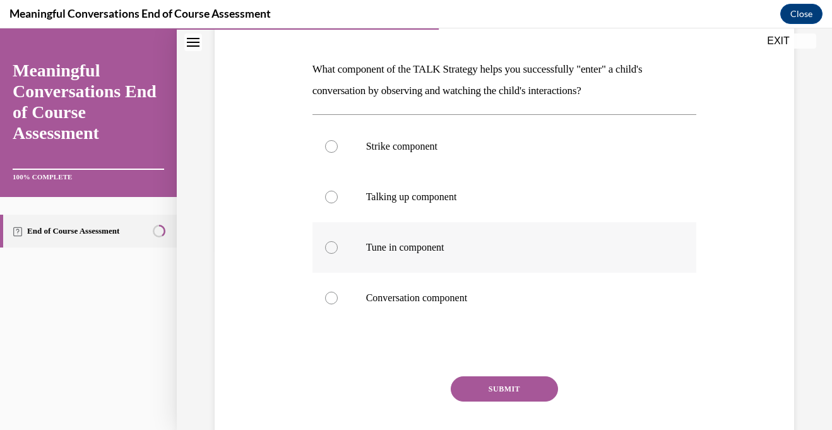
click at [448, 257] on label "Tune in component" at bounding box center [504, 247] width 384 height 50
click at [338, 254] on input "Tune in component" at bounding box center [331, 247] width 13 height 13
radio input "true"
click at [484, 390] on button "SUBMIT" at bounding box center [504, 388] width 107 height 25
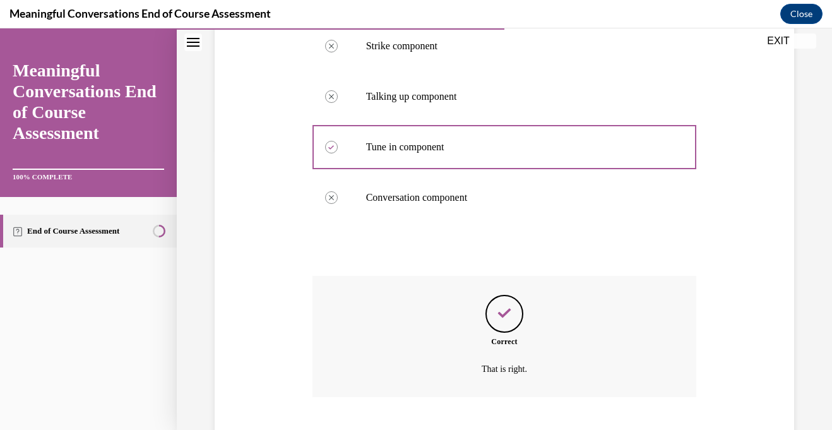
scroll to position [359, 0]
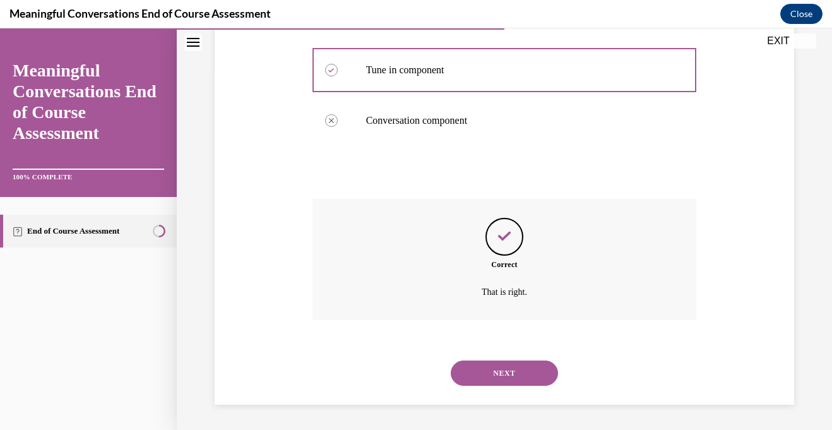
click at [483, 369] on button "NEXT" at bounding box center [504, 372] width 107 height 25
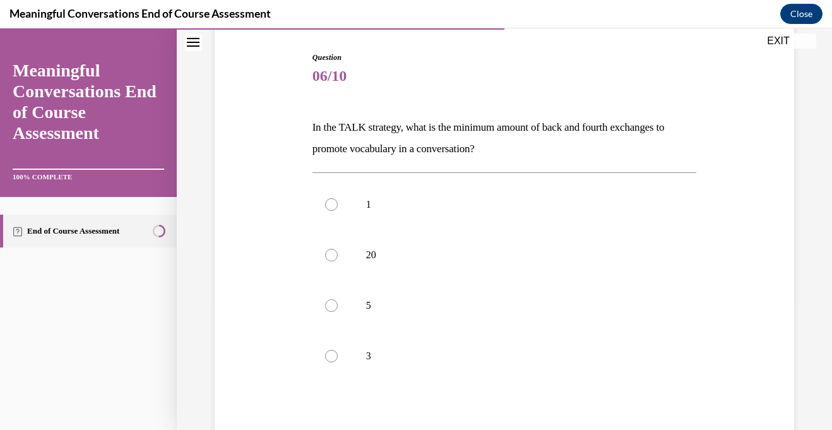
scroll to position [133, 0]
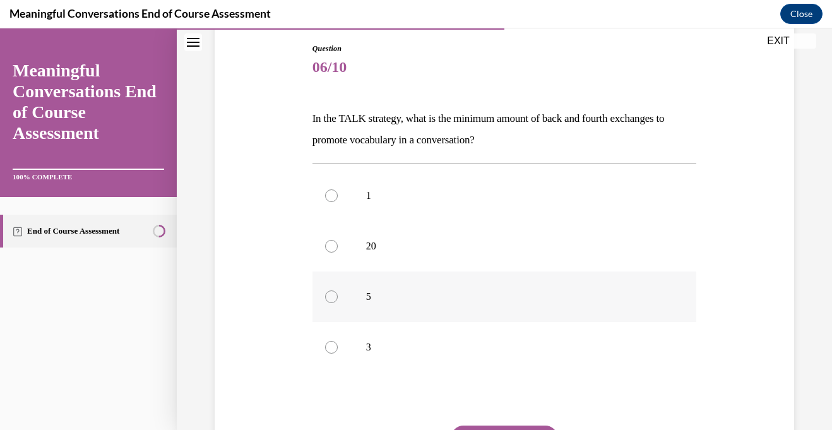
click at [459, 304] on label "5" at bounding box center [504, 296] width 384 height 50
click at [338, 303] on input "5" at bounding box center [331, 296] width 13 height 13
radio input "true"
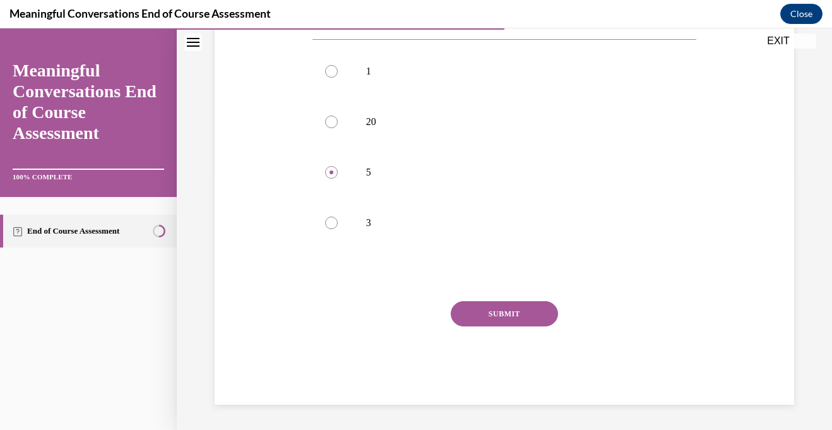
click at [460, 305] on button "SUBMIT" at bounding box center [504, 313] width 107 height 25
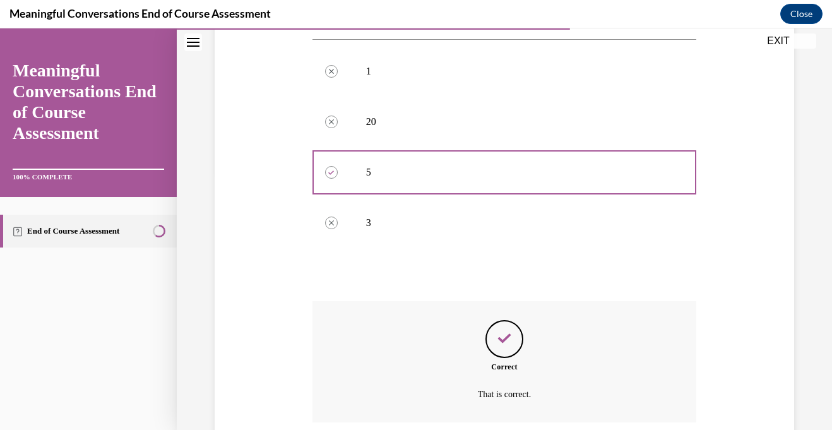
scroll to position [359, 0]
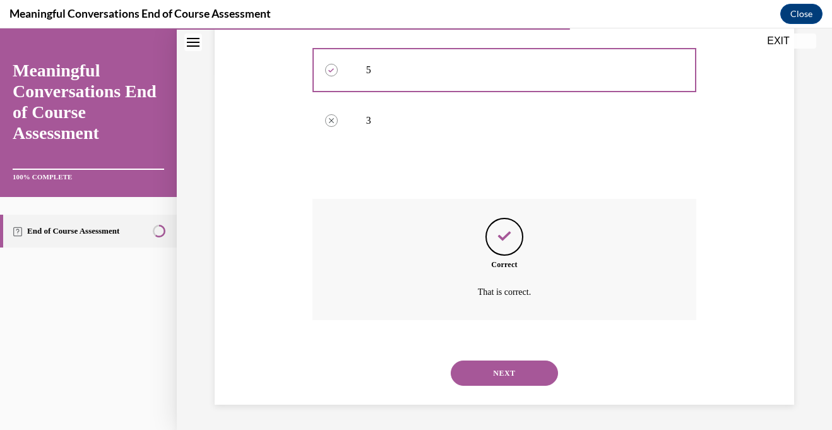
click at [487, 367] on button "NEXT" at bounding box center [504, 372] width 107 height 25
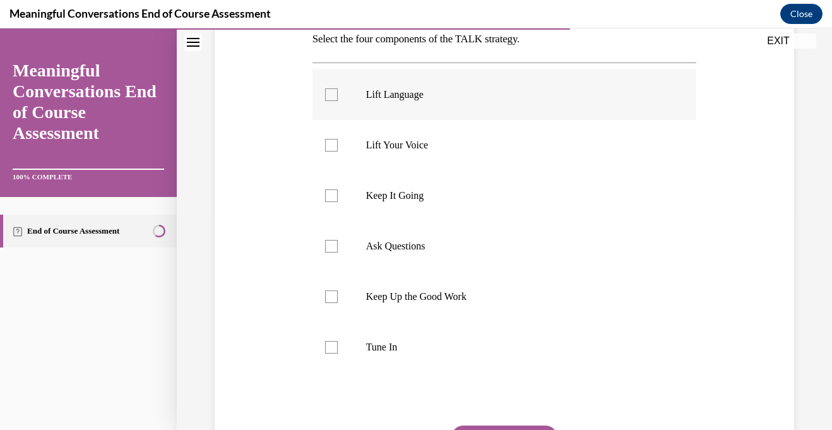
scroll to position [215, 0]
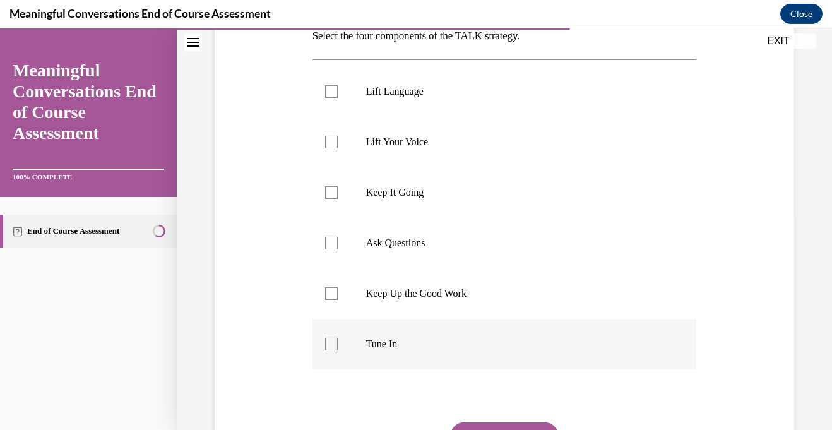
click at [423, 353] on label "Tune In" at bounding box center [504, 344] width 384 height 50
click at [338, 350] on input "Tune In" at bounding box center [331, 344] width 13 height 13
checkbox input "true"
click at [383, 246] on p "Ask Questions" at bounding box center [515, 243] width 299 height 13
click at [338, 246] on input "Ask Questions" at bounding box center [331, 243] width 13 height 13
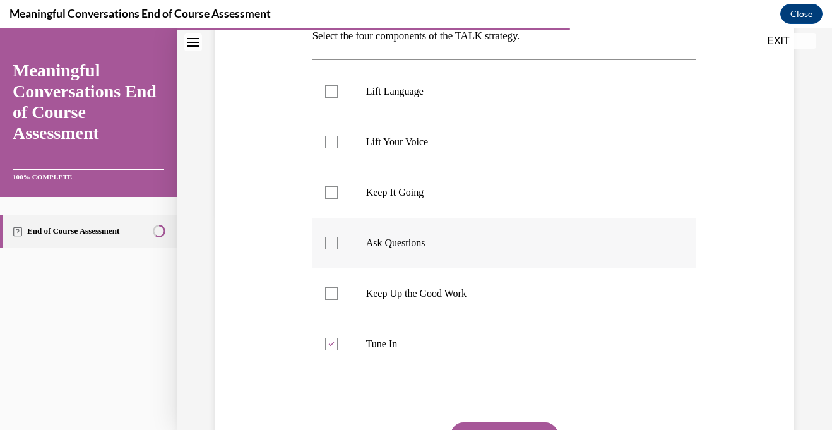
checkbox input "true"
click at [387, 86] on p "Lift Language" at bounding box center [515, 91] width 299 height 13
click at [338, 86] on input "Lift Language" at bounding box center [331, 91] width 13 height 13
checkbox input "true"
click at [384, 194] on p "Keep It Going" at bounding box center [515, 192] width 299 height 13
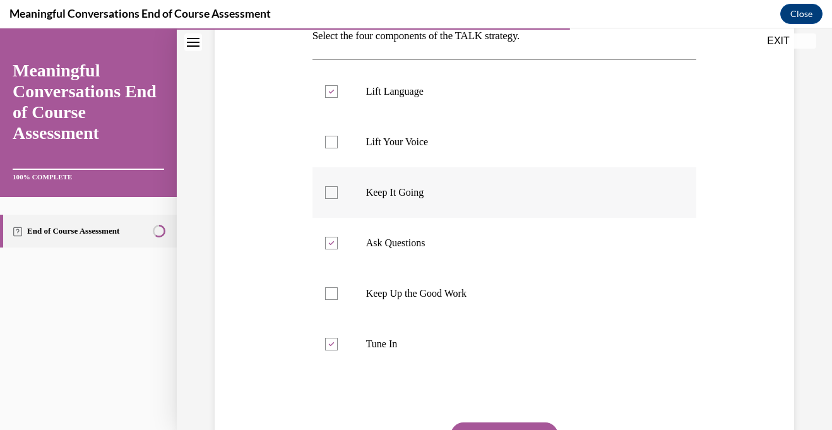
click at [338, 194] on input "Keep It Going" at bounding box center [331, 192] width 13 height 13
checkbox input "true"
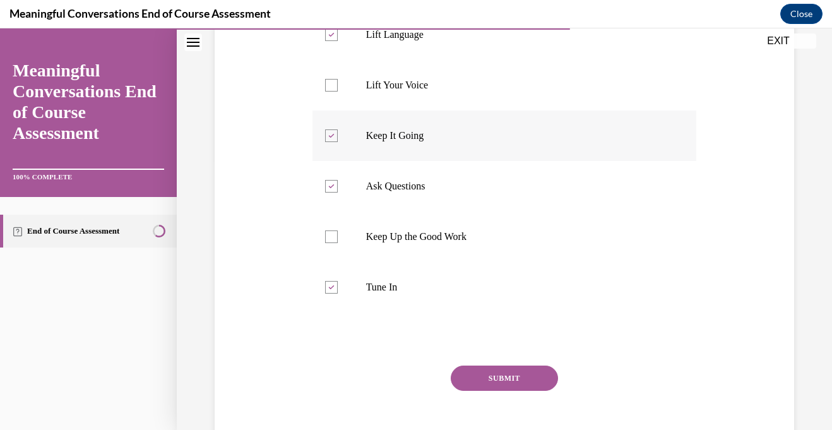
scroll to position [336, 0]
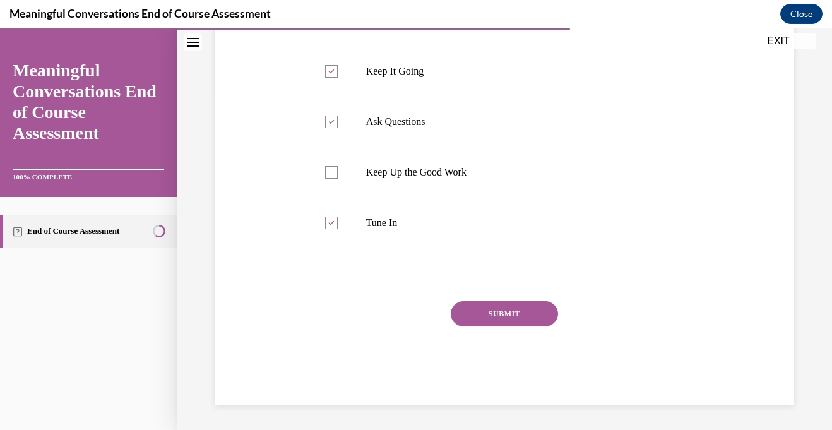
click at [516, 324] on button "SUBMIT" at bounding box center [504, 313] width 107 height 25
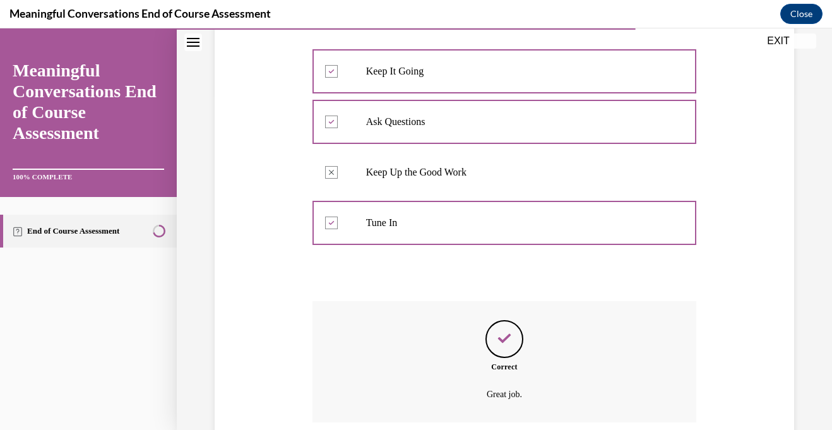
scroll to position [439, 0]
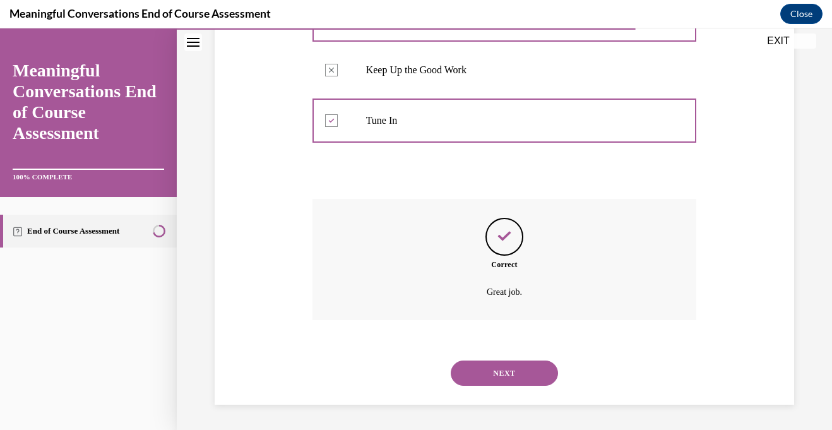
click at [513, 367] on button "NEXT" at bounding box center [504, 372] width 107 height 25
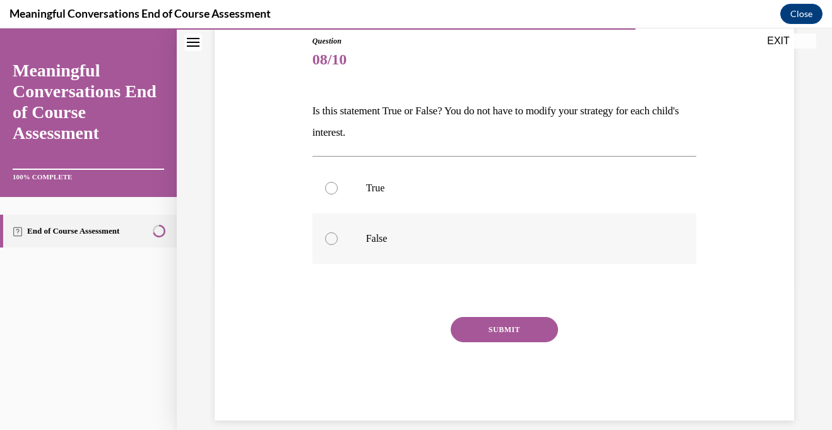
click at [372, 237] on p "False" at bounding box center [515, 238] width 299 height 13
click at [338, 237] on input "False" at bounding box center [331, 238] width 13 height 13
radio input "true"
click at [474, 325] on button "SUBMIT" at bounding box center [504, 329] width 107 height 25
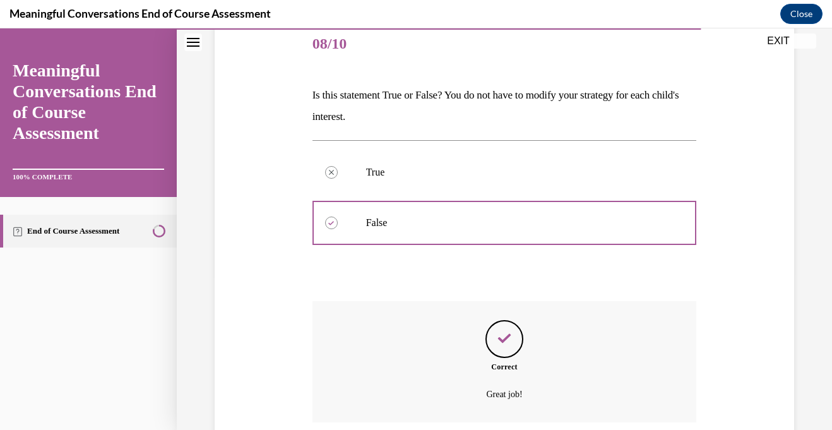
scroll to position [258, 0]
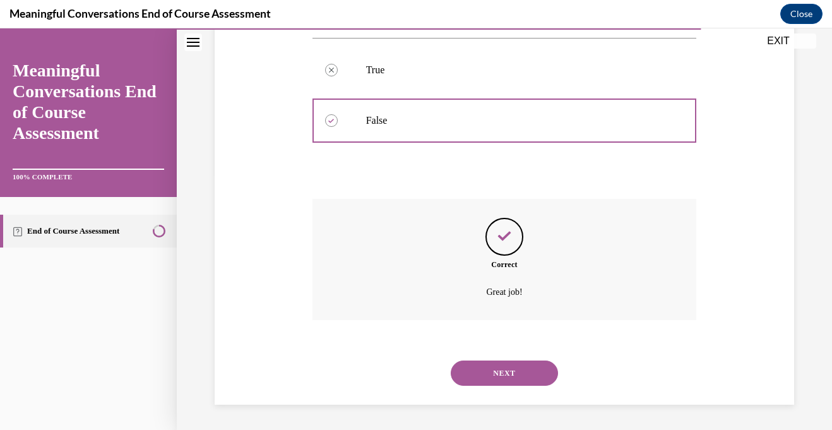
click at [488, 374] on button "NEXT" at bounding box center [504, 372] width 107 height 25
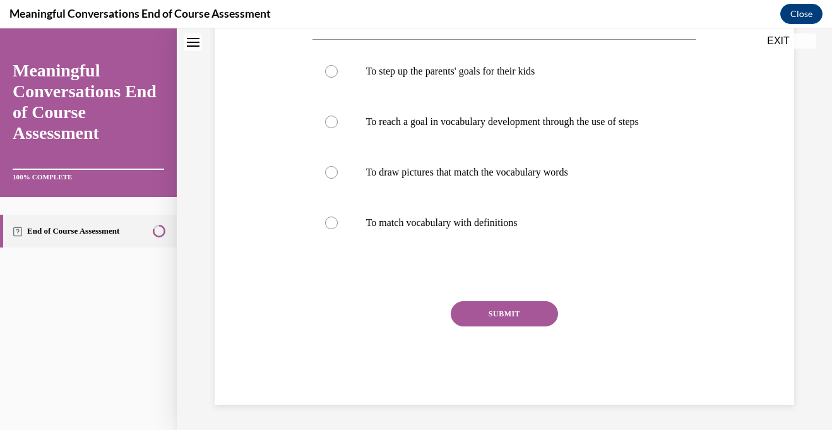
scroll to position [0, 0]
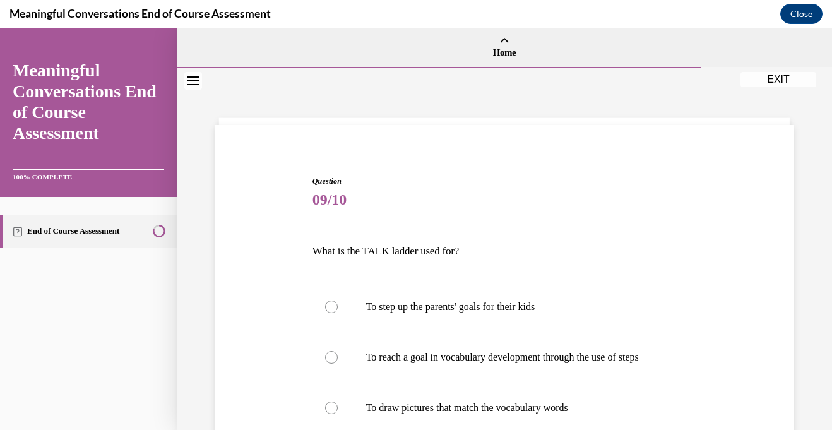
click at [488, 374] on label "To reach a goal in vocabulary development through the use of steps" at bounding box center [504, 357] width 384 height 50
click at [338, 363] on input "To reach a goal in vocabulary development through the use of steps" at bounding box center [331, 357] width 13 height 13
radio input "true"
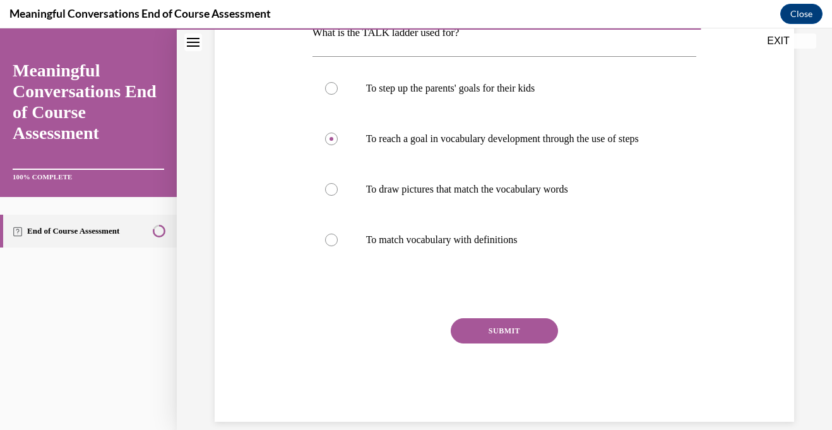
scroll to position [235, 0]
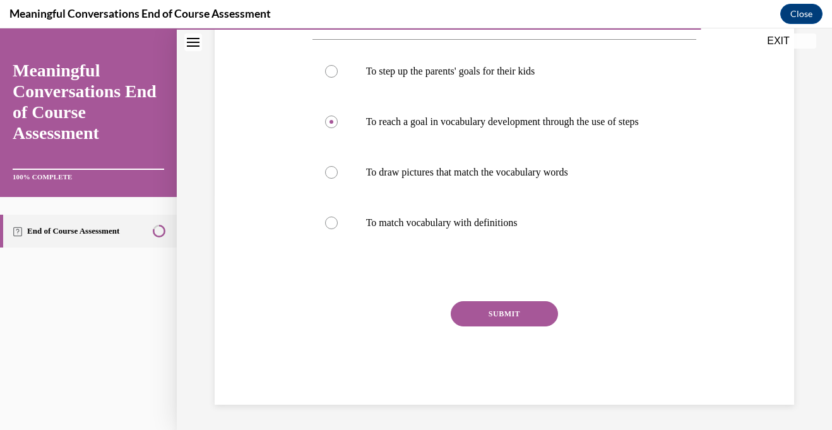
click at [481, 319] on button "SUBMIT" at bounding box center [504, 313] width 107 height 25
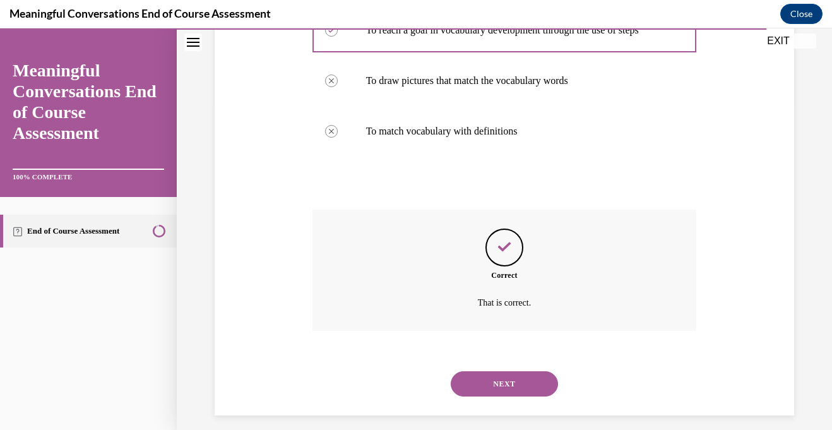
scroll to position [338, 0]
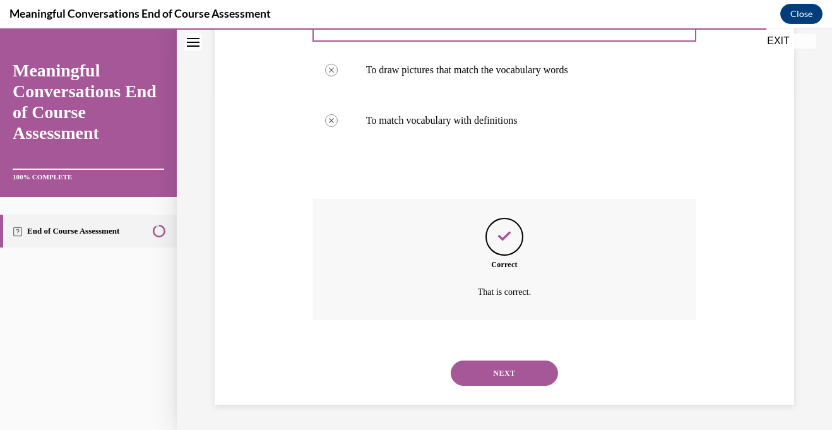
click at [484, 377] on button "NEXT" at bounding box center [504, 372] width 107 height 25
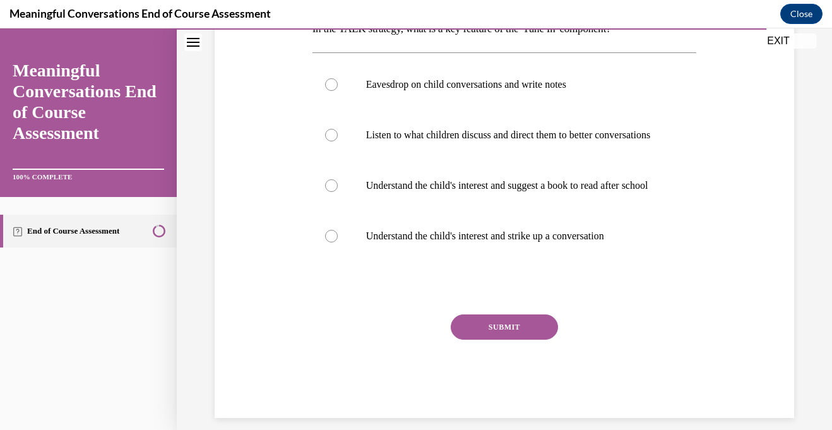
scroll to position [244, 0]
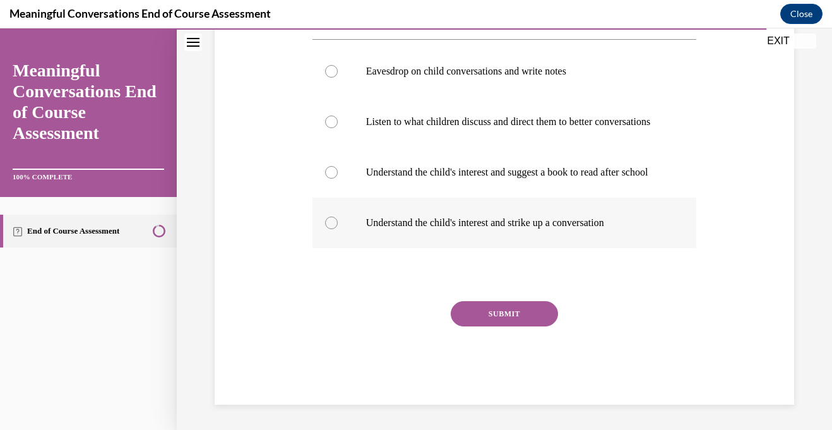
click at [446, 229] on p "Understand the child's interest and strike up a conversation" at bounding box center [515, 222] width 299 height 13
click at [338, 229] on input "Understand the child's interest and strike up a conversation" at bounding box center [331, 222] width 13 height 13
radio input "true"
click at [487, 326] on button "SUBMIT" at bounding box center [504, 313] width 107 height 25
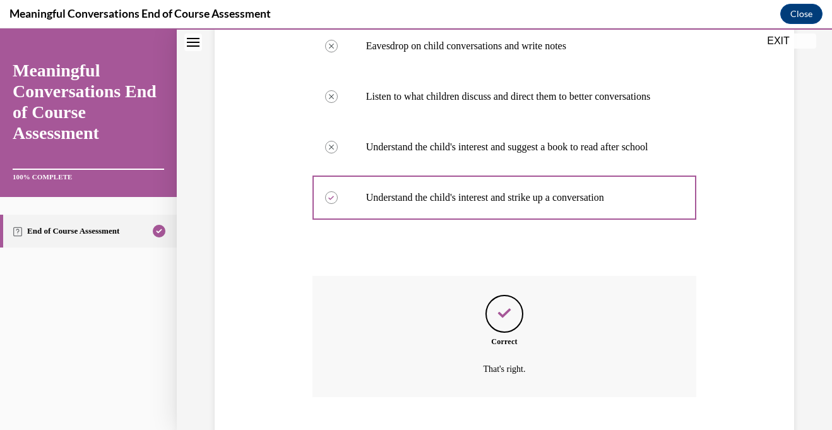
scroll to position [363, 0]
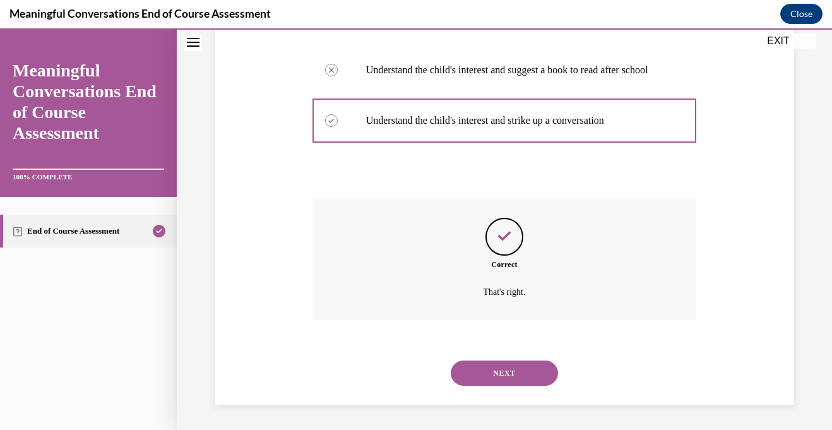
click at [495, 362] on button "NEXT" at bounding box center [504, 372] width 107 height 25
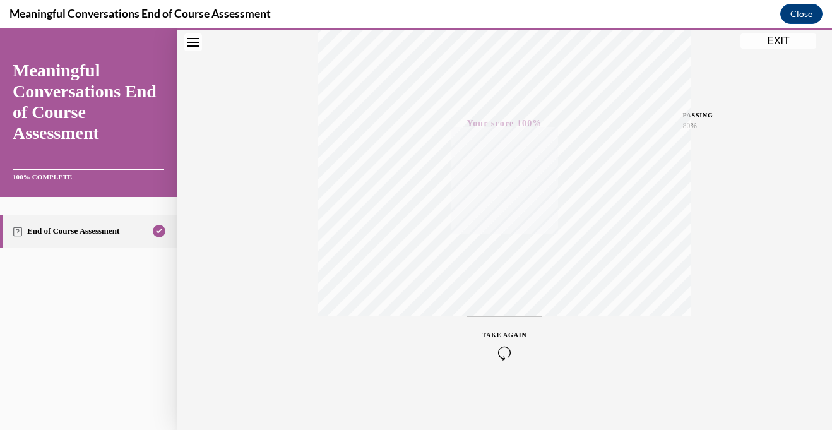
scroll to position [0, 0]
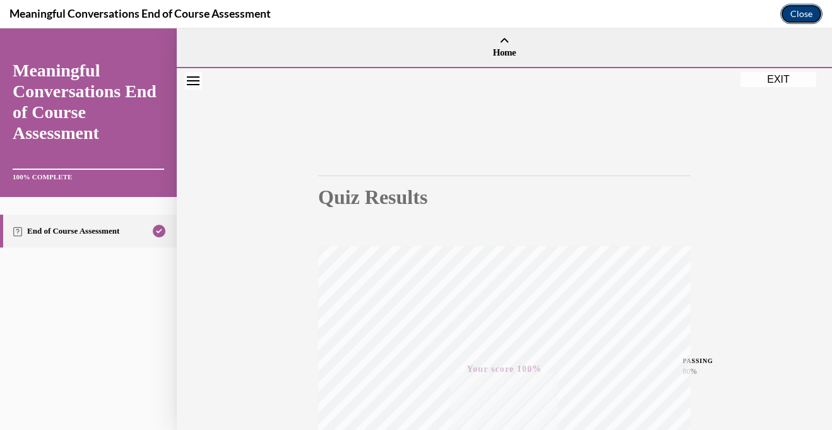
click at [792, 13] on button "Close" at bounding box center [801, 14] width 42 height 20
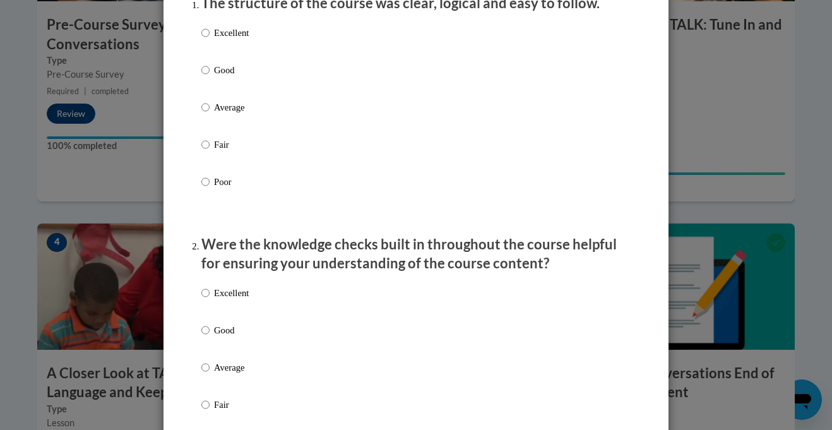
scroll to position [185, 0]
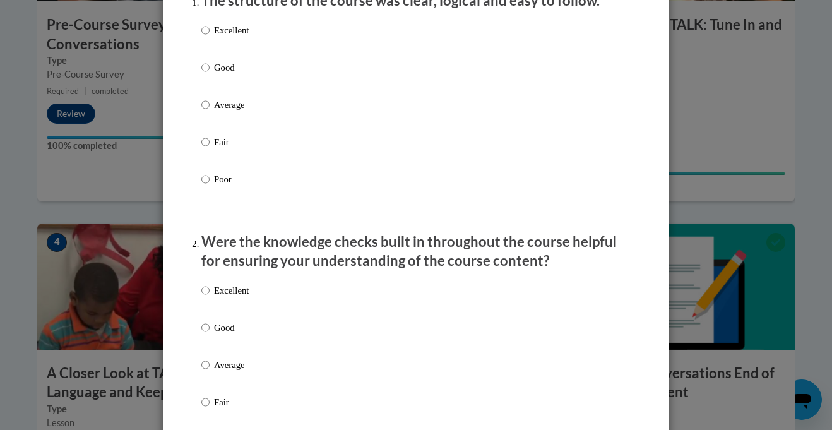
click at [217, 74] on p "Good" at bounding box center [231, 68] width 35 height 14
click at [209, 74] on input "Good" at bounding box center [205, 68] width 8 height 14
radio input "true"
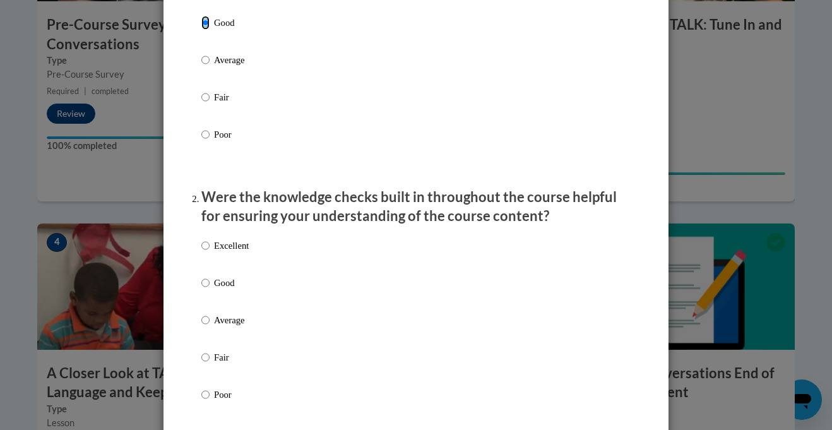
scroll to position [230, 0]
click at [239, 289] on p "Good" at bounding box center [231, 282] width 35 height 14
click at [209, 289] on input "Good" at bounding box center [205, 282] width 8 height 14
radio input "true"
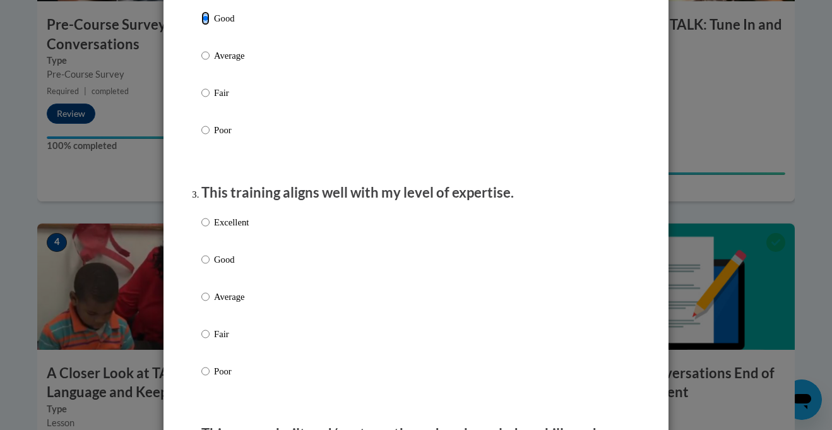
scroll to position [495, 0]
click at [213, 271] on label "Good" at bounding box center [224, 269] width 47 height 34
click at [209, 266] on input "Good" at bounding box center [205, 259] width 8 height 14
radio input "true"
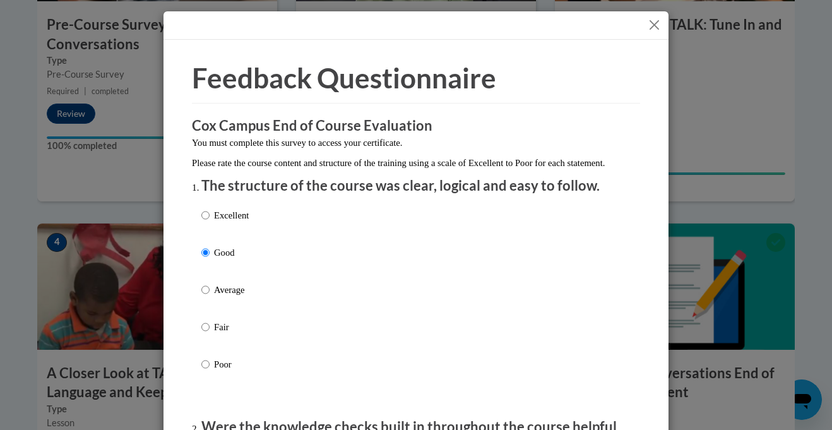
click at [215, 239] on label "Excellent" at bounding box center [224, 225] width 47 height 34
click at [209, 222] on input "Excellent" at bounding box center [205, 215] width 8 height 14
radio input "true"
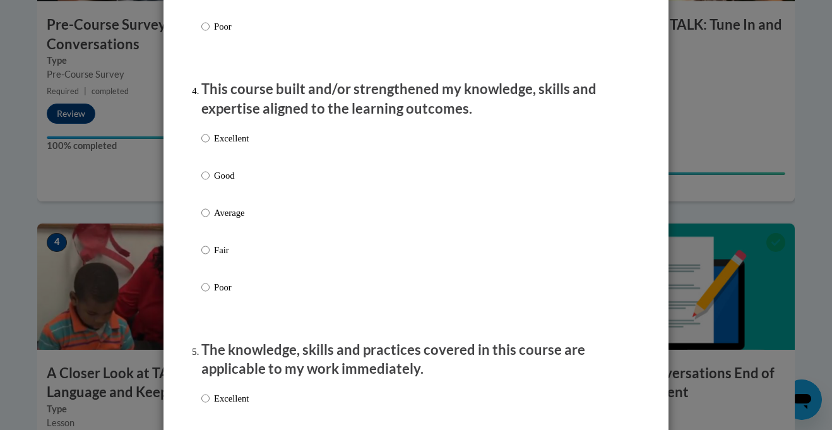
scroll to position [846, 0]
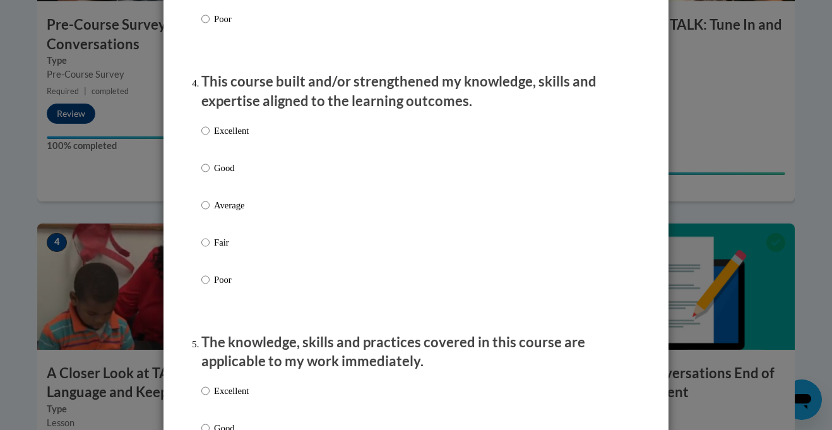
click at [221, 150] on label "Excellent" at bounding box center [224, 141] width 47 height 34
click at [209, 138] on input "Excellent" at bounding box center [205, 131] width 8 height 14
radio input "true"
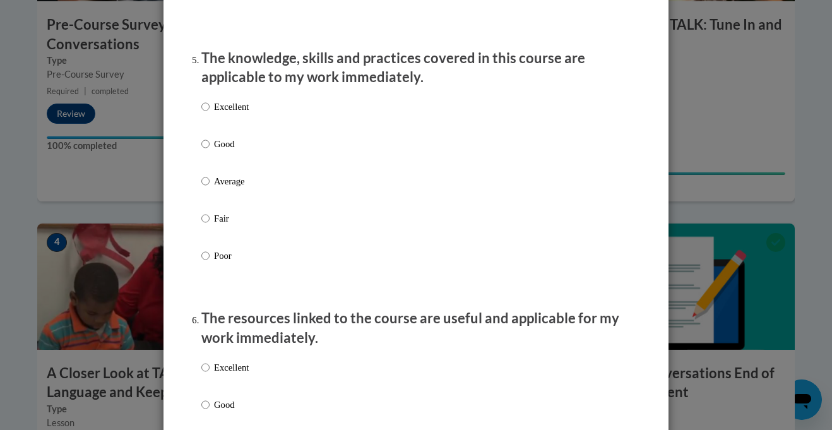
scroll to position [1131, 0]
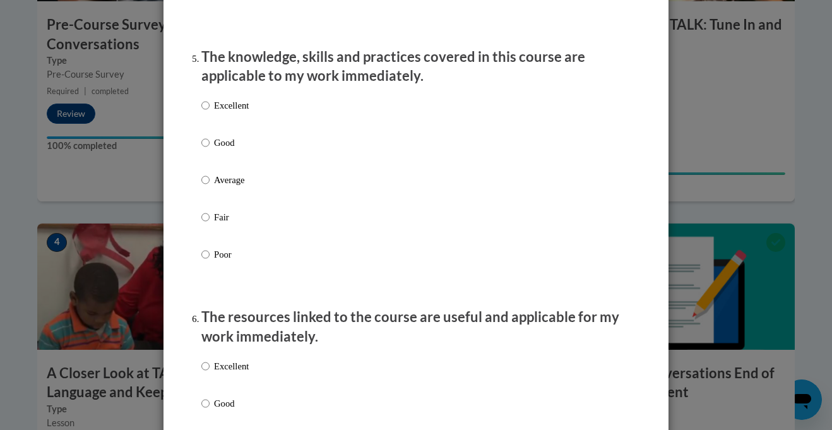
click at [229, 146] on div "Excellent Good Average Fair Poor" at bounding box center [224, 190] width 47 height 196
click at [225, 112] on p "Excellent" at bounding box center [231, 105] width 35 height 14
click at [209, 112] on input "Excellent" at bounding box center [205, 105] width 8 height 14
radio input "true"
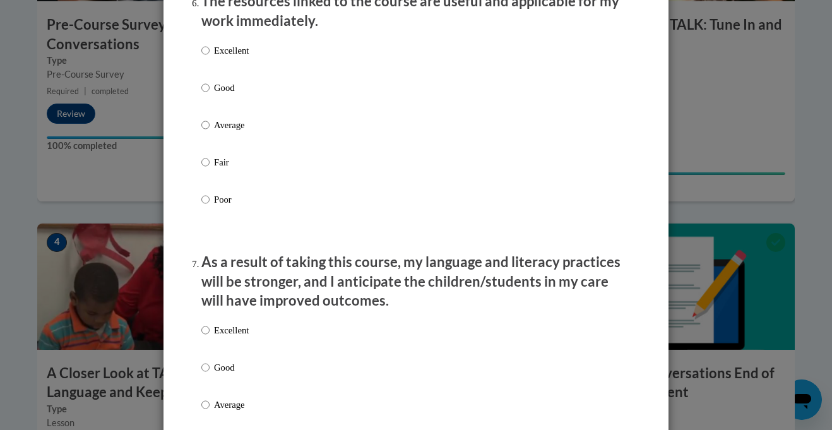
scroll to position [1449, 0]
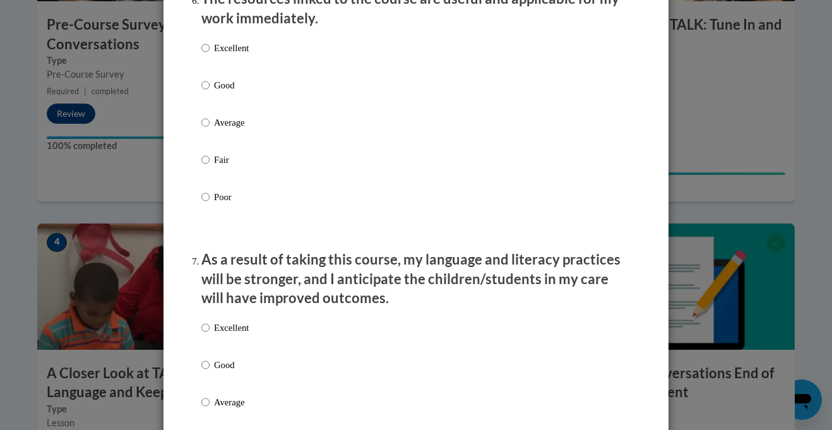
click at [226, 112] on label "Good" at bounding box center [224, 95] width 47 height 34
click at [209, 92] on input "Good" at bounding box center [205, 85] width 8 height 14
radio input "true"
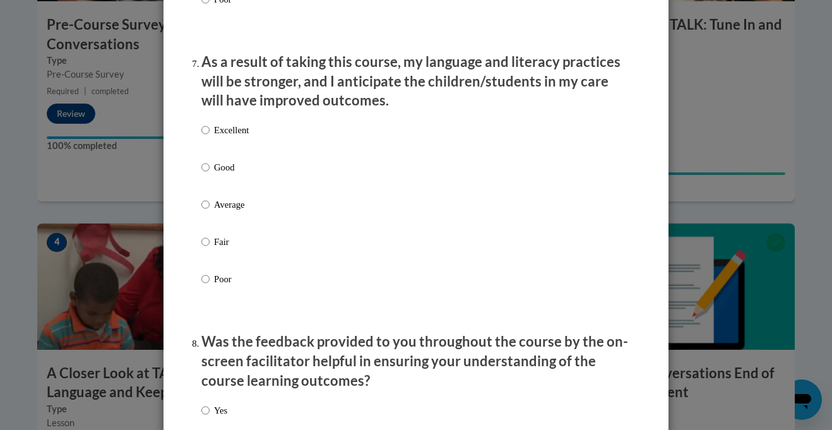
scroll to position [1649, 0]
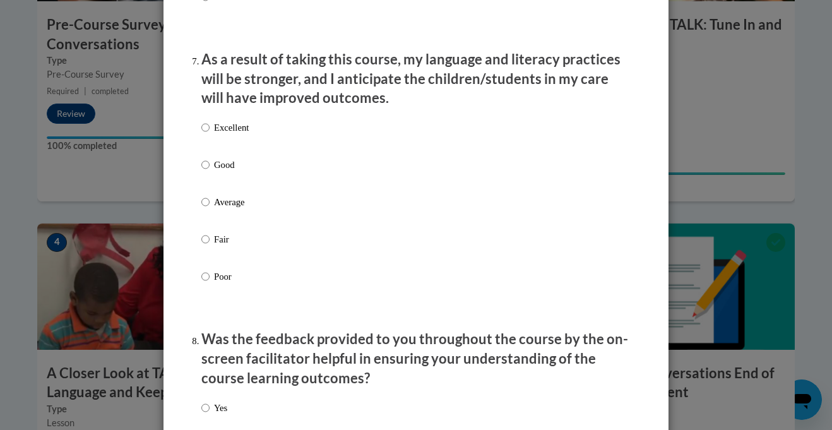
click at [228, 172] on p "Good" at bounding box center [231, 165] width 35 height 14
click at [209, 172] on input "Good" at bounding box center [205, 165] width 8 height 14
radio input "true"
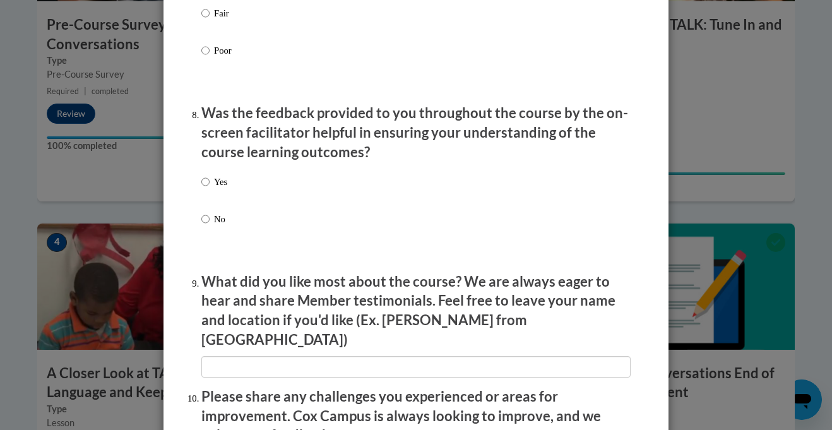
scroll to position [1878, 0]
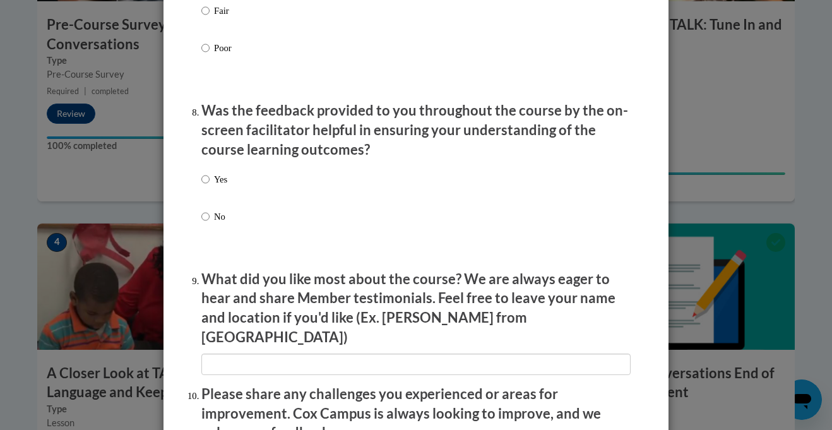
click at [229, 189] on div "Yes No" at bounding box center [415, 213] width 429 height 94
click at [214, 186] on p "Yes" at bounding box center [220, 179] width 13 height 14
click at [209, 186] on input "Yes" at bounding box center [205, 179] width 8 height 14
radio input "true"
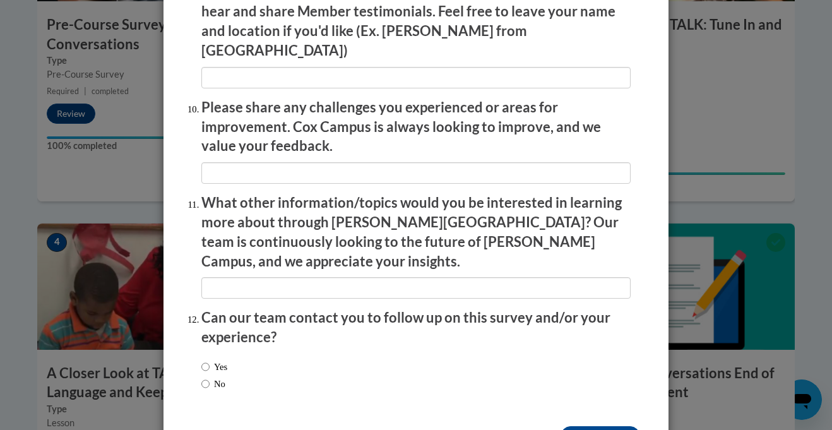
scroll to position [2192, 0]
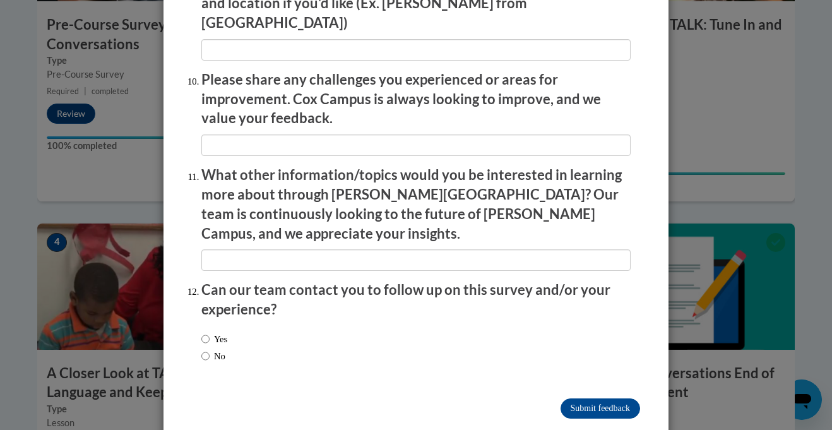
click at [210, 349] on label "No" at bounding box center [213, 356] width 24 height 14
click at [209, 349] on input "No" at bounding box center [205, 356] width 8 height 14
radio input "true"
click at [628, 398] on input "Submit feedback" at bounding box center [600, 408] width 80 height 20
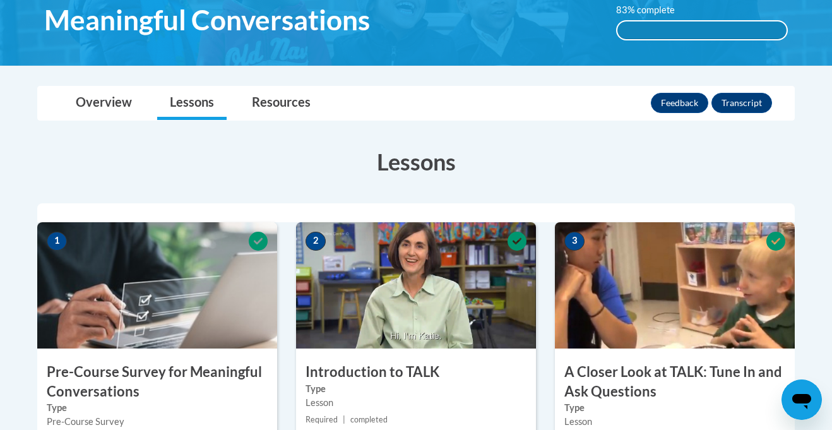
scroll to position [0, 0]
